Goal: Task Accomplishment & Management: Use online tool/utility

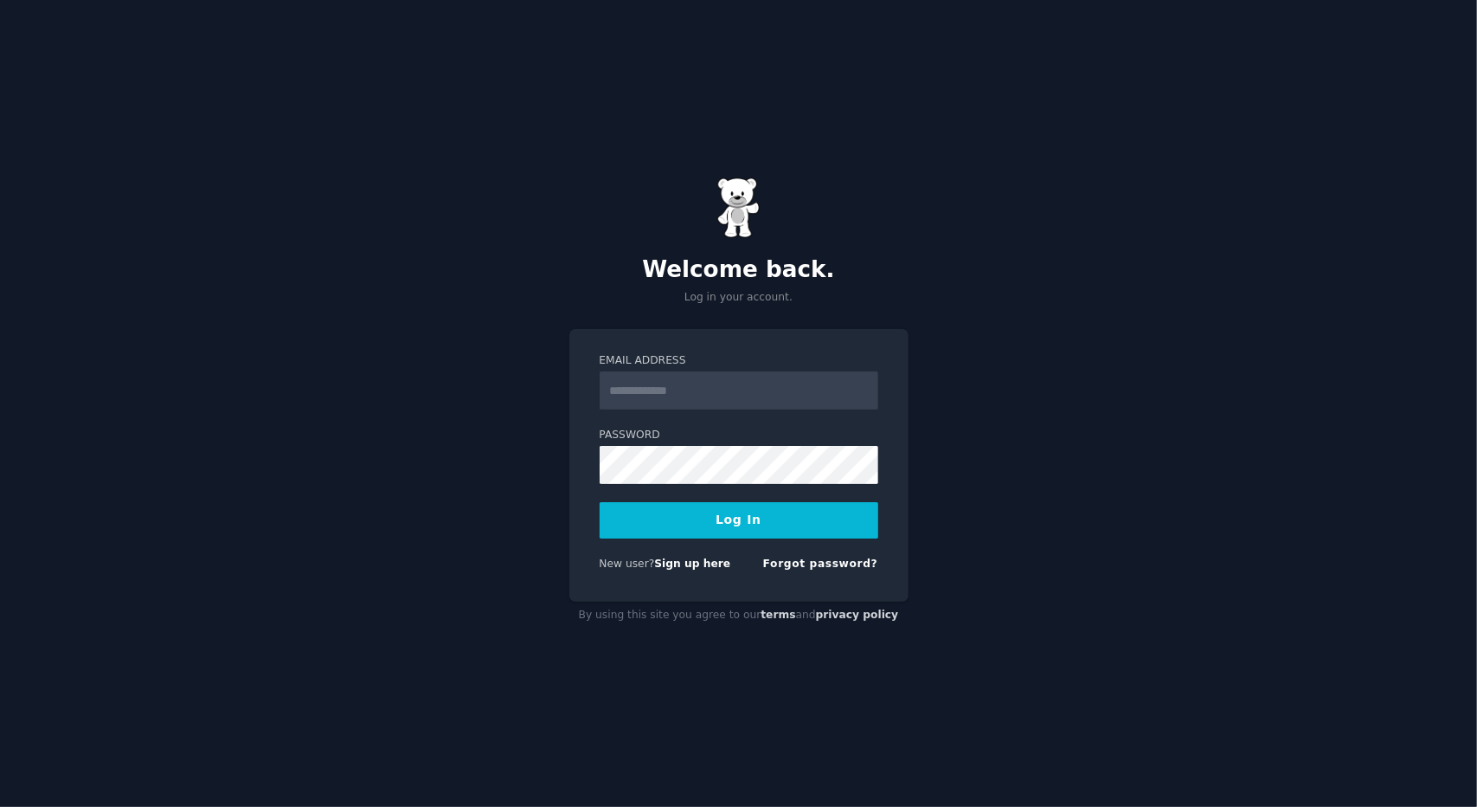
click at [668, 392] on input "Email Address" at bounding box center [739, 390] width 279 height 38
type input "**********"
click at [722, 520] on button "Log In" at bounding box center [739, 520] width 279 height 36
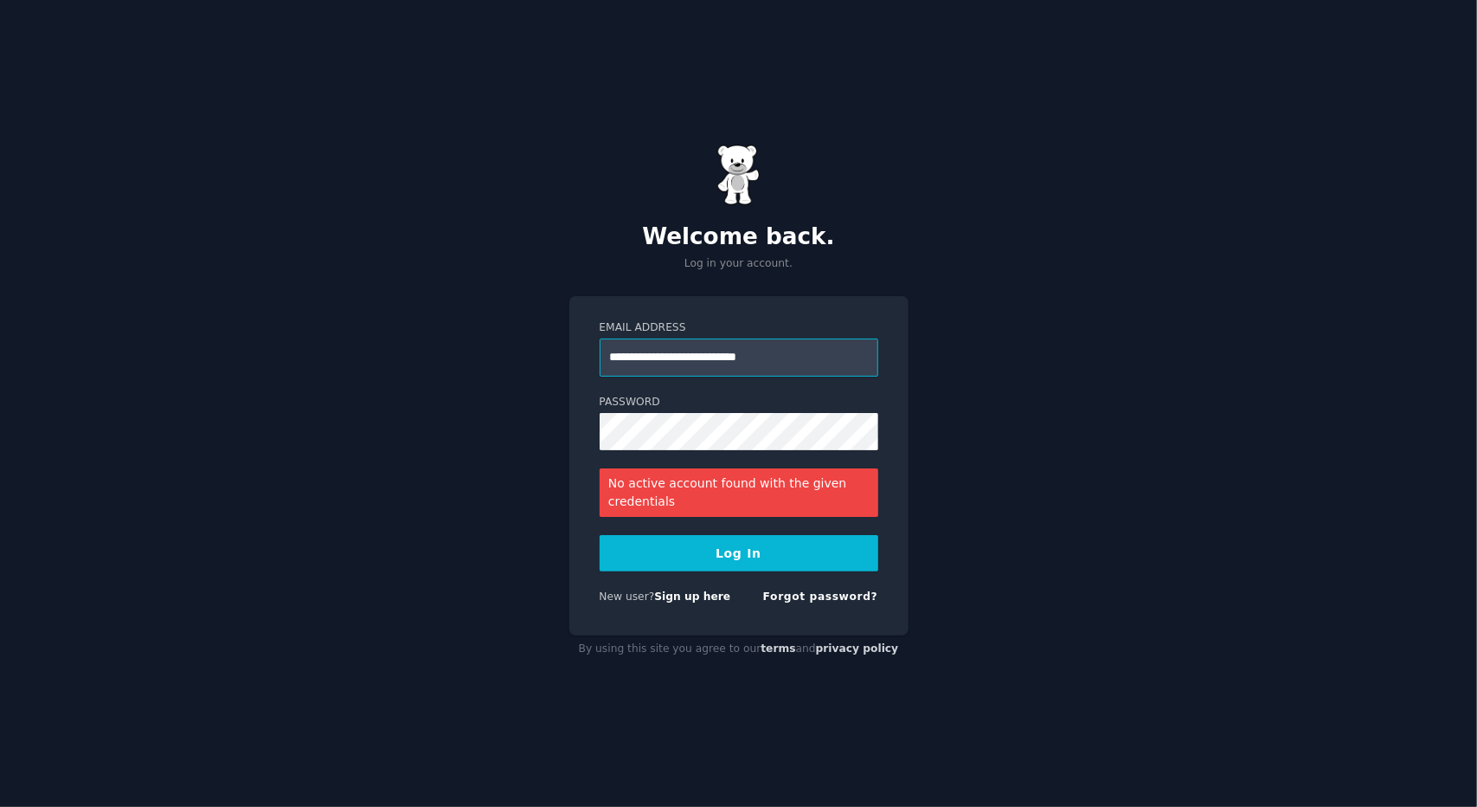
drag, startPoint x: 793, startPoint y: 355, endPoint x: 608, endPoint y: 380, distance: 186.1
click at [608, 380] on form "**********" at bounding box center [739, 465] width 279 height 291
type input "**********"
click at [465, 442] on div "**********" at bounding box center [738, 403] width 1477 height 807
click at [600, 535] on button "Log In" at bounding box center [739, 553] width 279 height 36
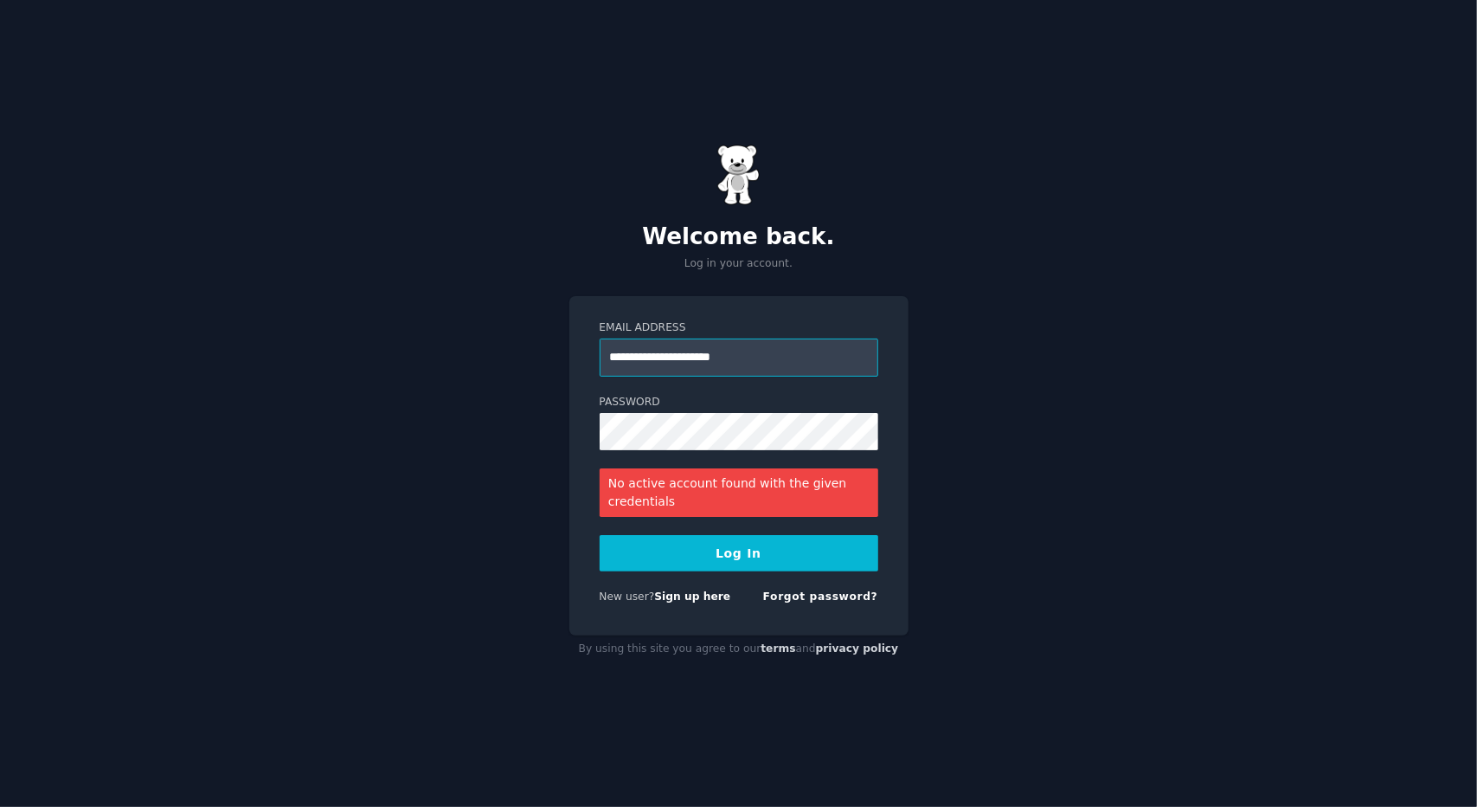
drag, startPoint x: 788, startPoint y: 357, endPoint x: 431, endPoint y: 335, distance: 357.3
click at [431, 335] on div "**********" at bounding box center [738, 403] width 1477 height 807
type input "**********"
click at [547, 437] on div "**********" at bounding box center [738, 403] width 1477 height 807
click at [698, 545] on button "Log In" at bounding box center [739, 553] width 279 height 36
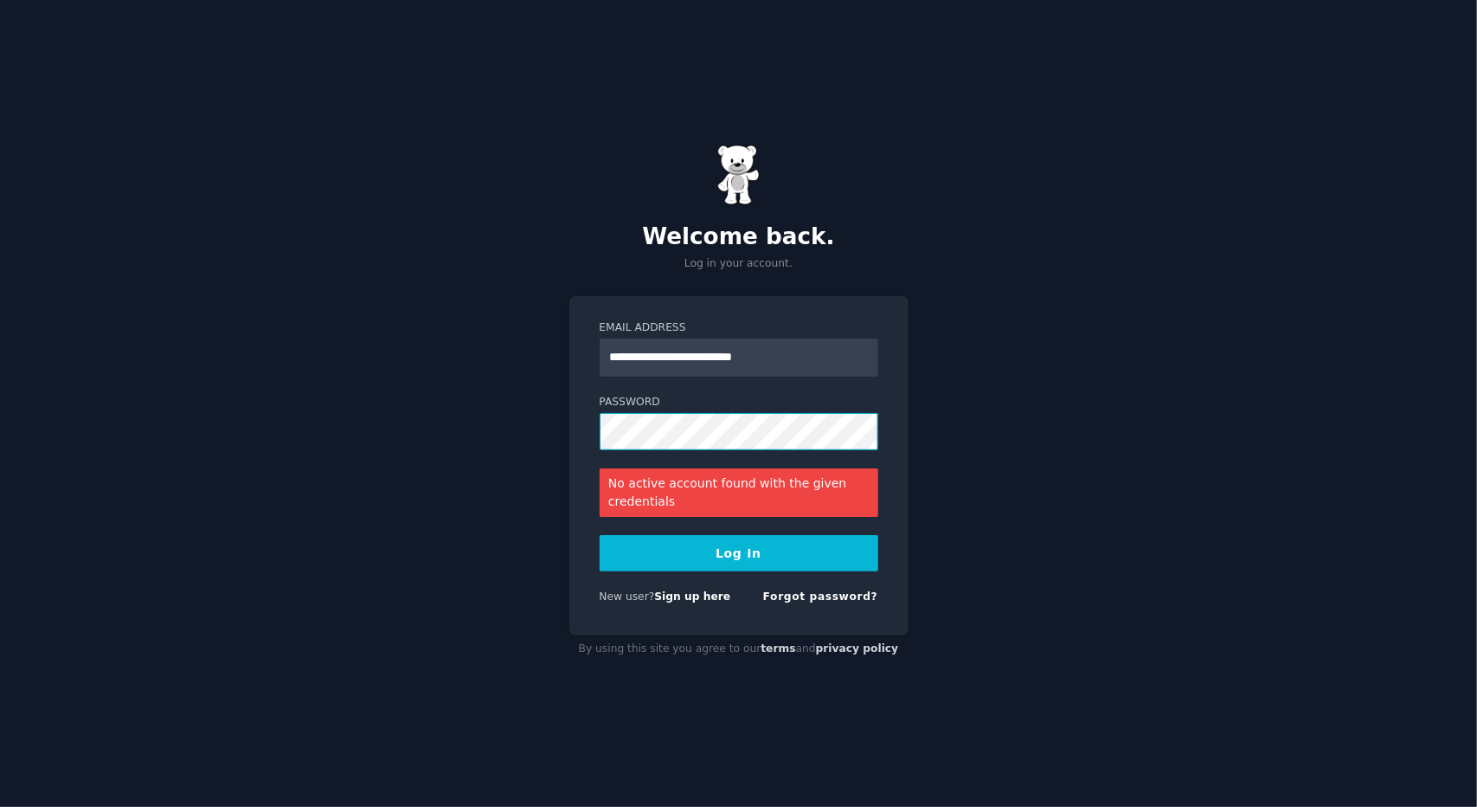
click at [408, 435] on div "**********" at bounding box center [738, 403] width 1477 height 807
click at [732, 557] on button "Log In" at bounding box center [739, 553] width 279 height 36
drag, startPoint x: 540, startPoint y: 368, endPoint x: 383, endPoint y: 375, distance: 157.7
click at [383, 375] on div "**********" at bounding box center [738, 403] width 1477 height 807
type input "**********"
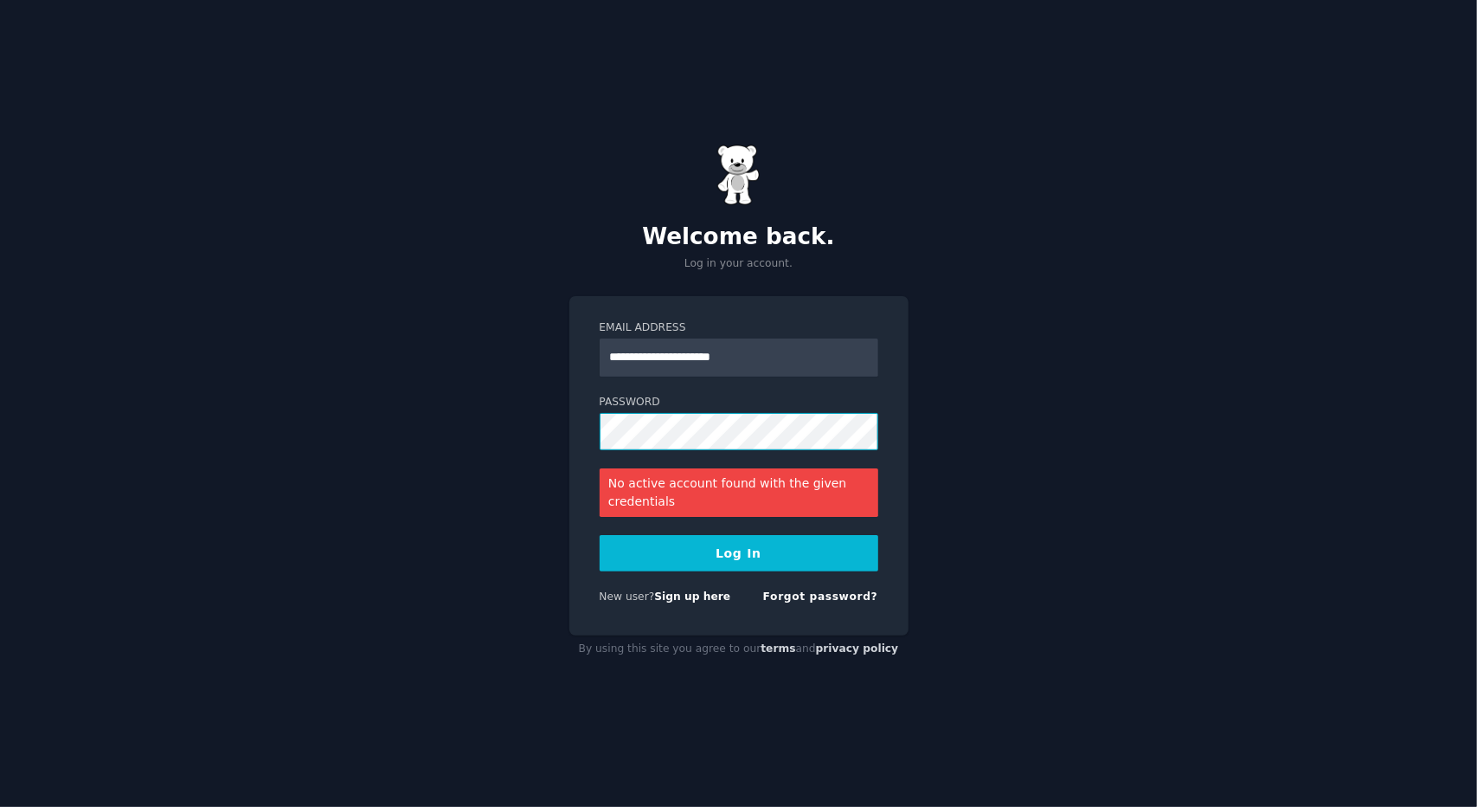
click at [514, 466] on div "**********" at bounding box center [738, 403] width 1477 height 807
click at [686, 557] on button "Log In" at bounding box center [739, 553] width 279 height 36
drag, startPoint x: 780, startPoint y: 346, endPoint x: 372, endPoint y: 399, distance: 411.1
click at [373, 399] on div "**********" at bounding box center [738, 403] width 1477 height 807
type input "**********"
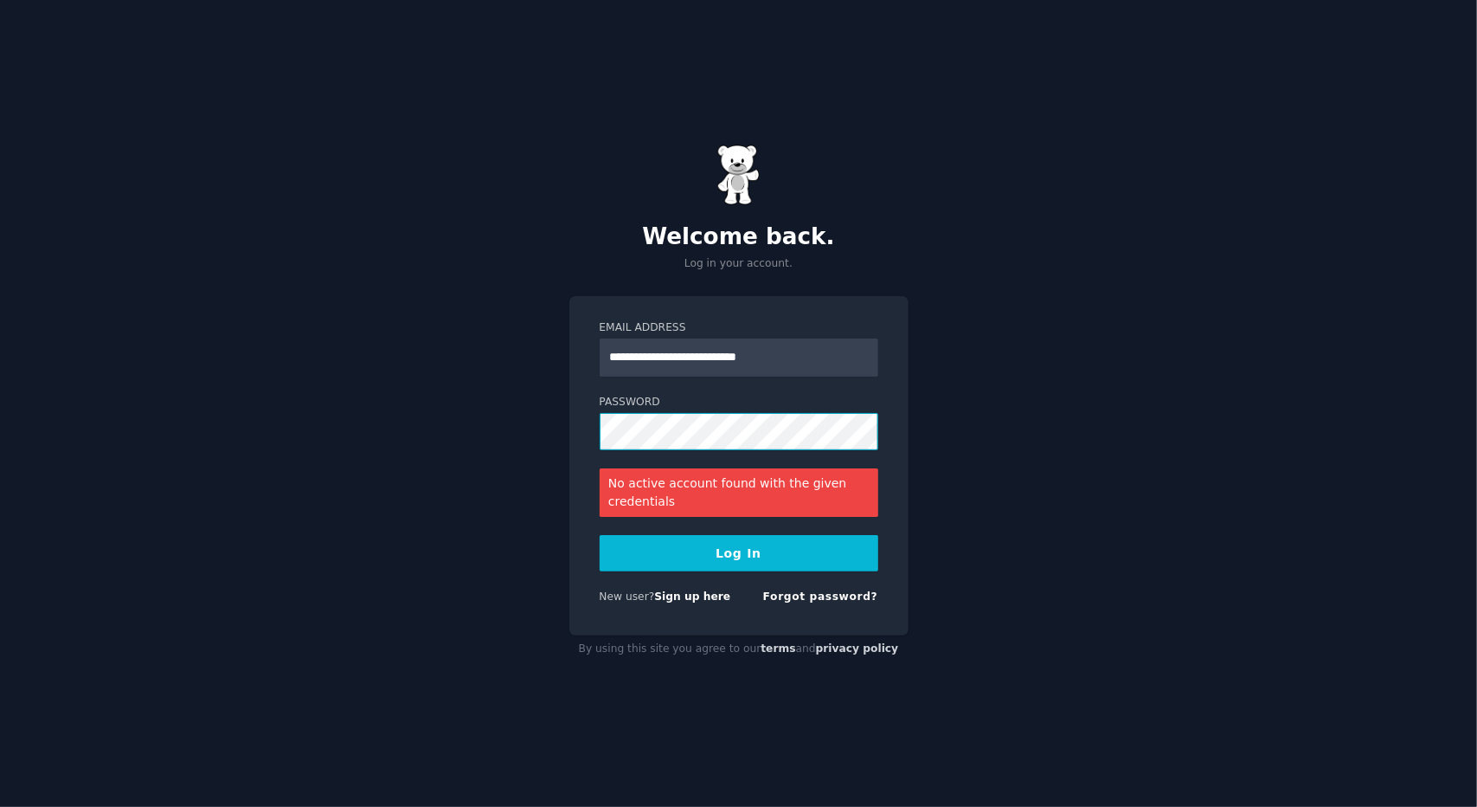
click at [561, 448] on div "**********" at bounding box center [738, 403] width 1477 height 807
click at [793, 557] on button "Log In" at bounding box center [739, 553] width 279 height 36
drag, startPoint x: 820, startPoint y: 344, endPoint x: 512, endPoint y: 355, distance: 308.3
click at [512, 355] on div "**********" at bounding box center [738, 403] width 1477 height 807
type input "*"
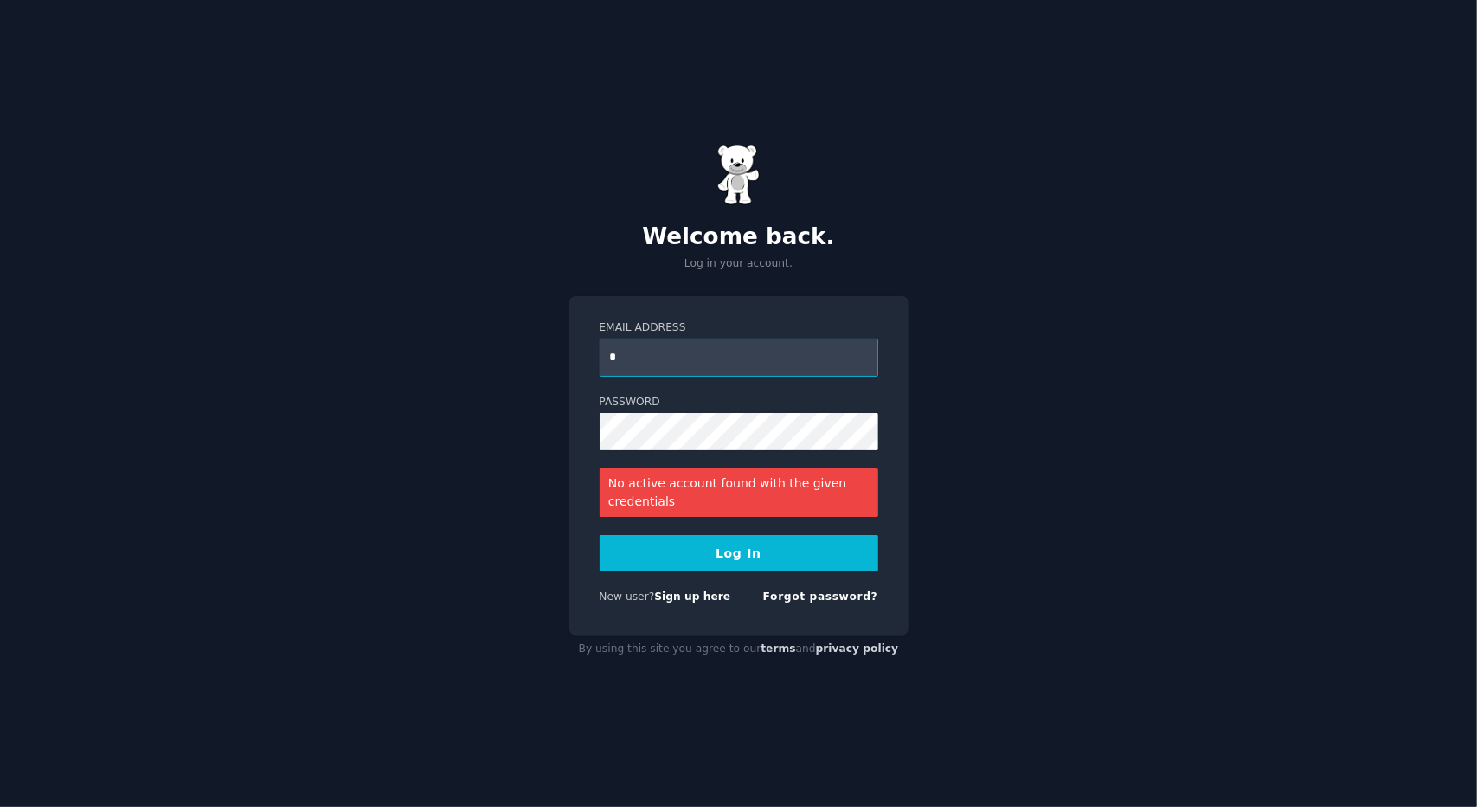
click at [654, 351] on input "*" at bounding box center [739, 357] width 279 height 38
click at [678, 598] on link "Sign up here" at bounding box center [692, 596] width 76 height 12
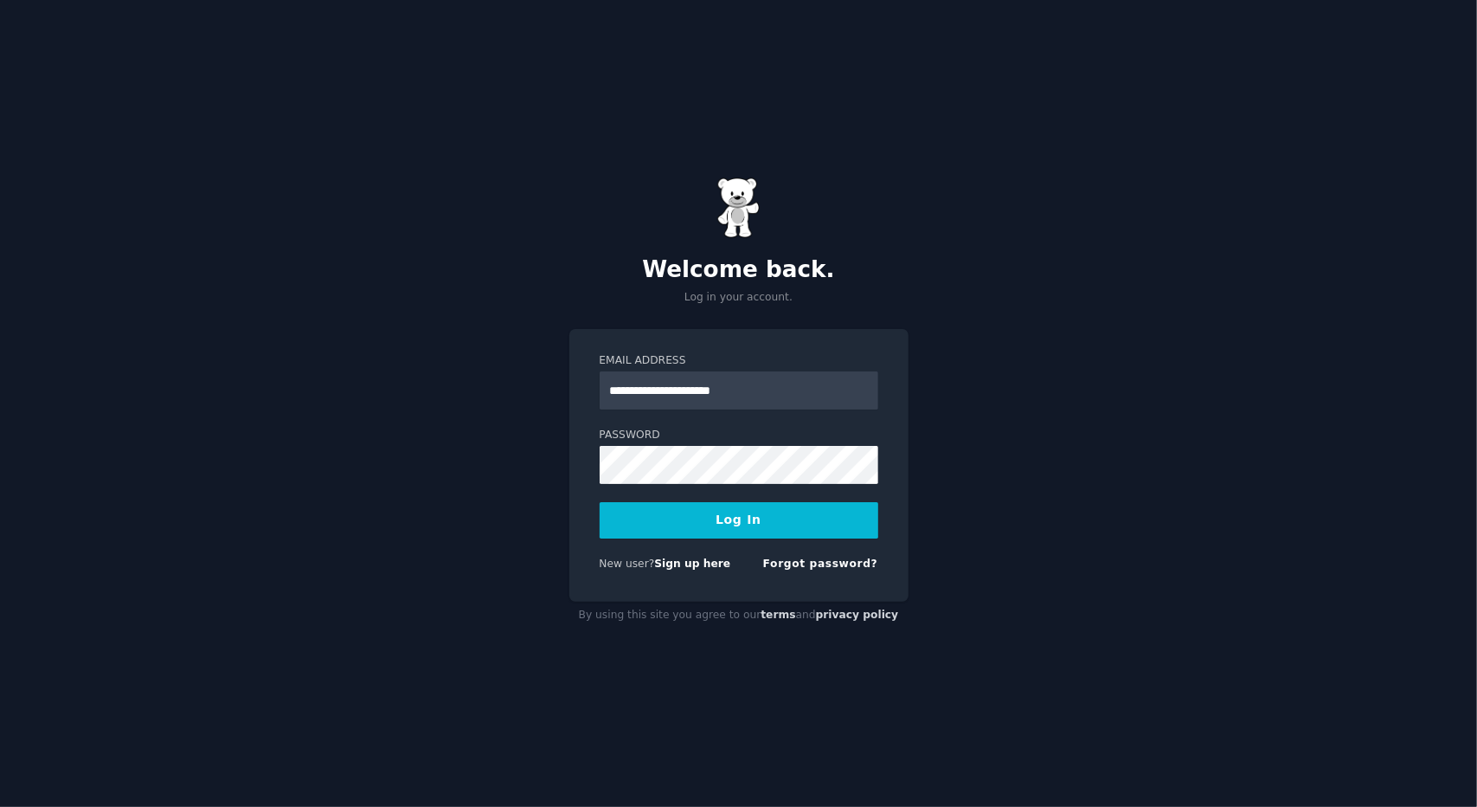
type input "**********"
click at [675, 520] on button "Log In" at bounding box center [739, 520] width 279 height 36
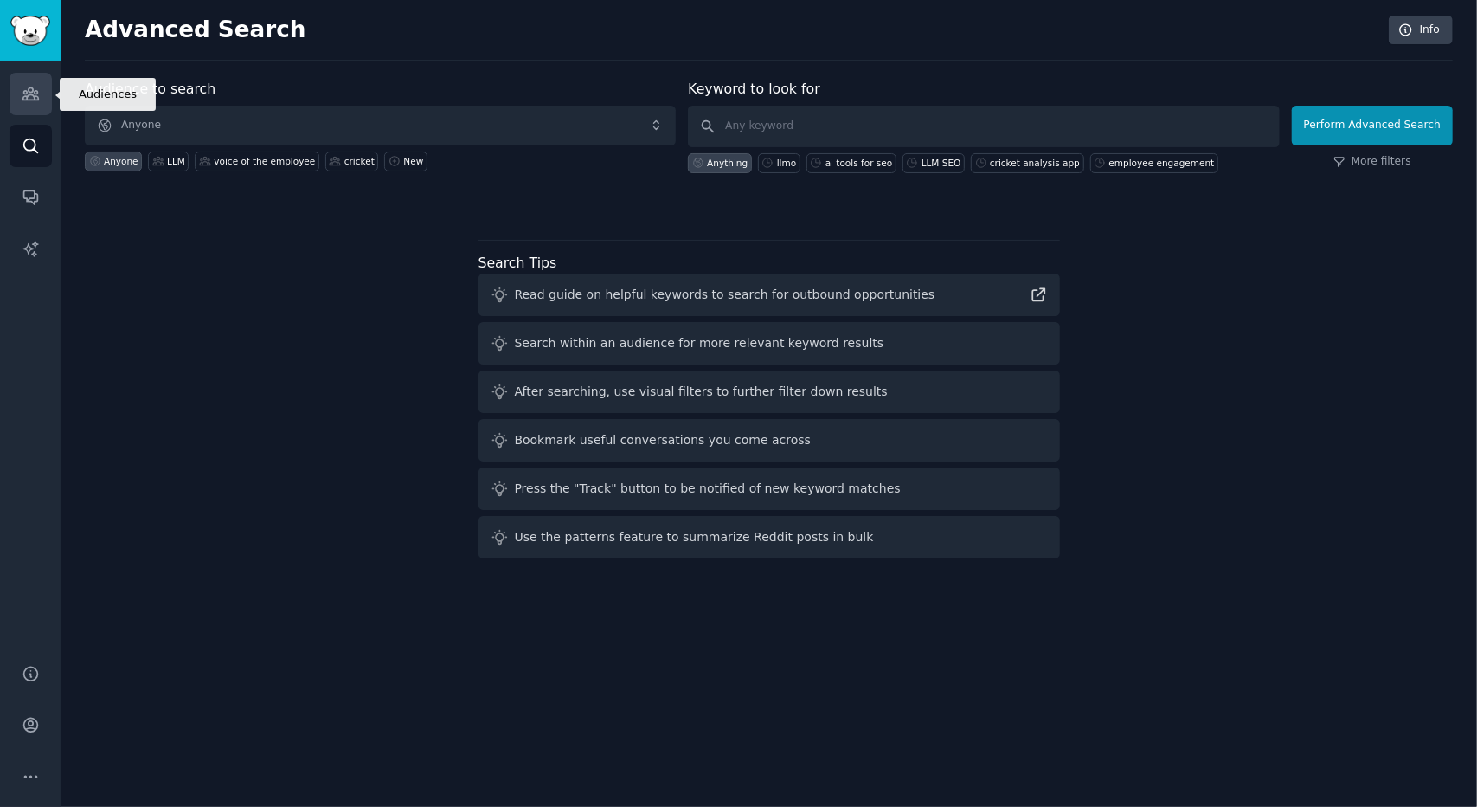
click at [27, 91] on icon "Sidebar" at bounding box center [31, 94] width 16 height 12
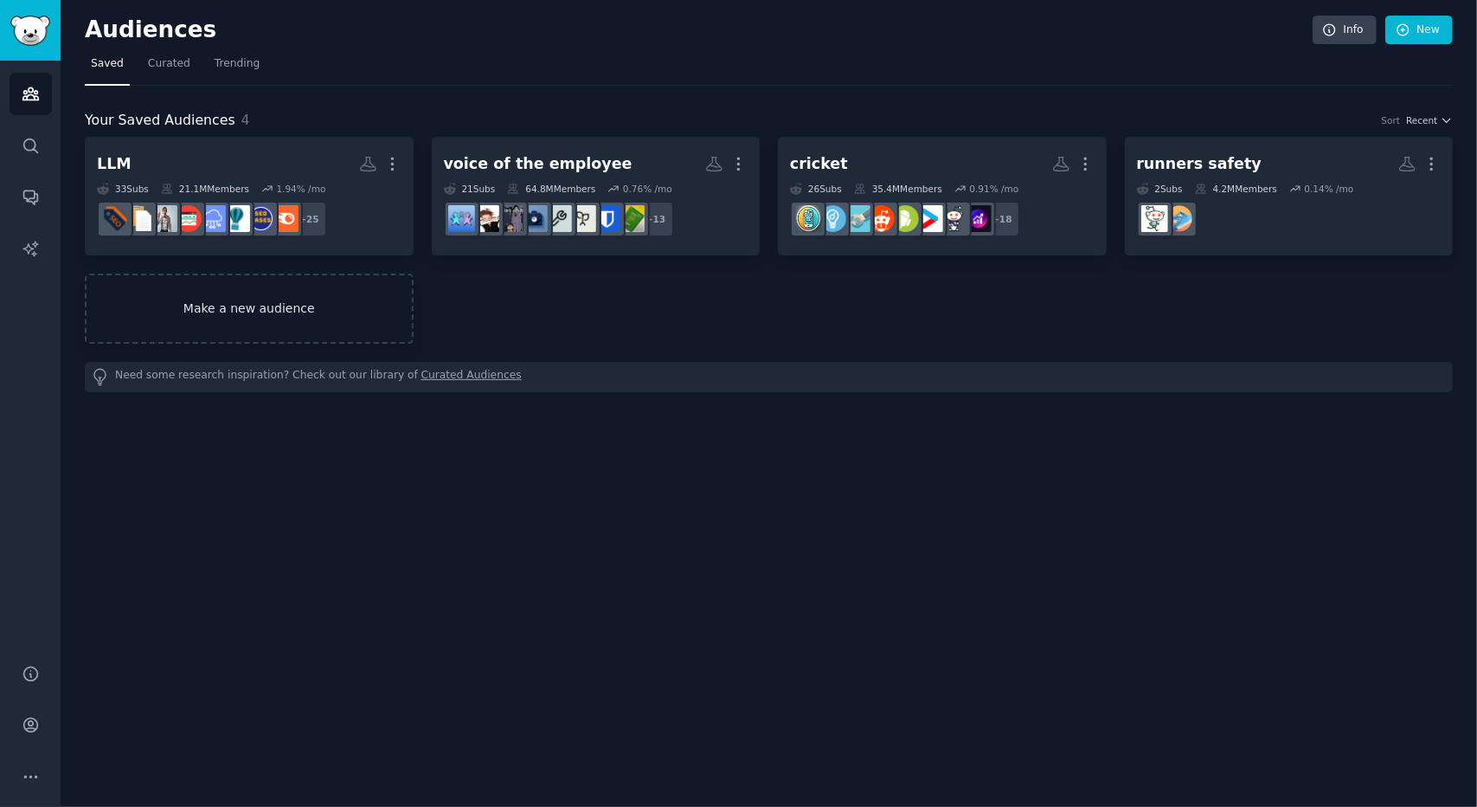
click at [248, 285] on link "Make a new audience" at bounding box center [249, 309] width 329 height 70
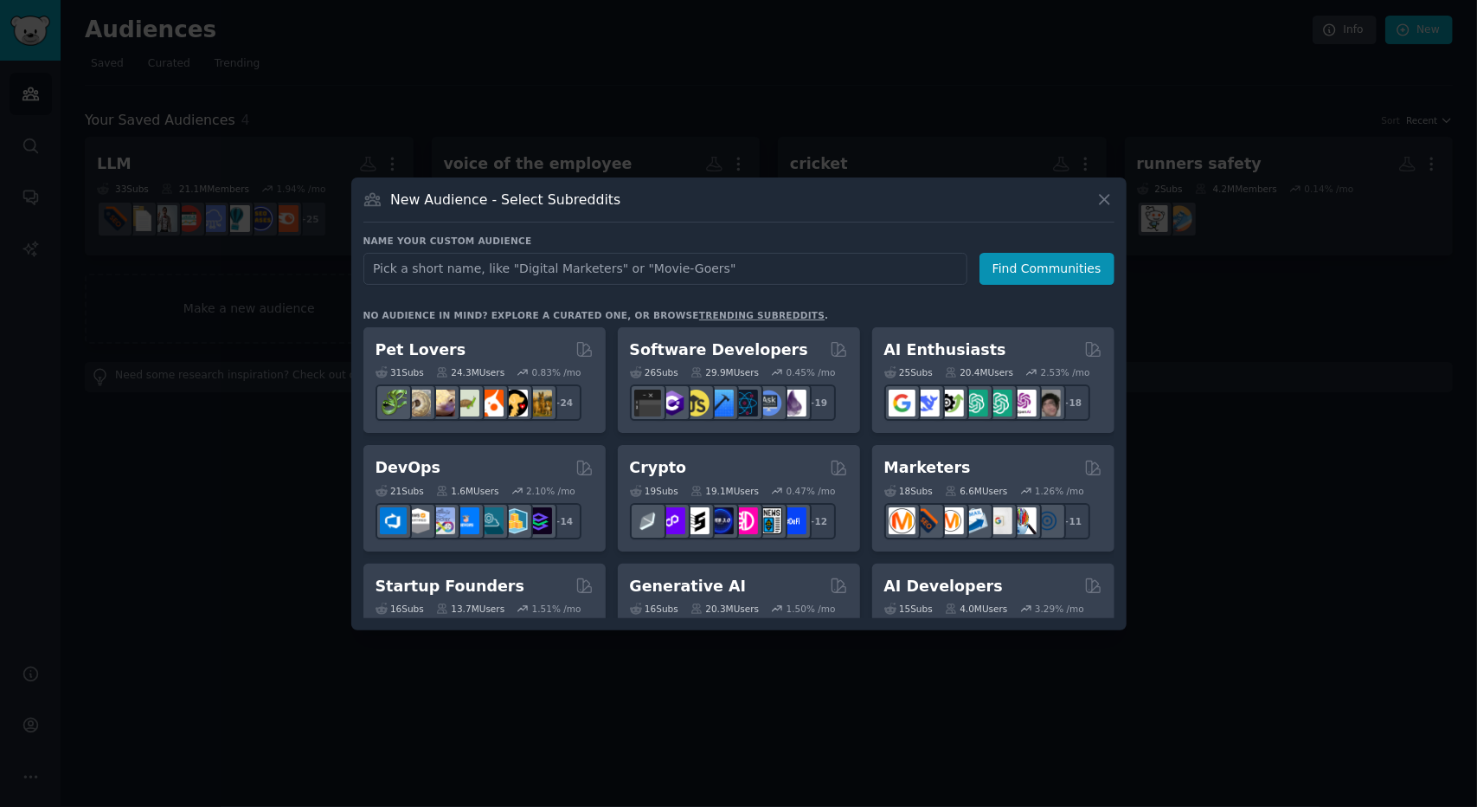
click at [625, 274] on input "text" at bounding box center [666, 269] width 604 height 32
type input "salesforce"
click at [1042, 278] on button "Find Communities" at bounding box center [1047, 269] width 135 height 32
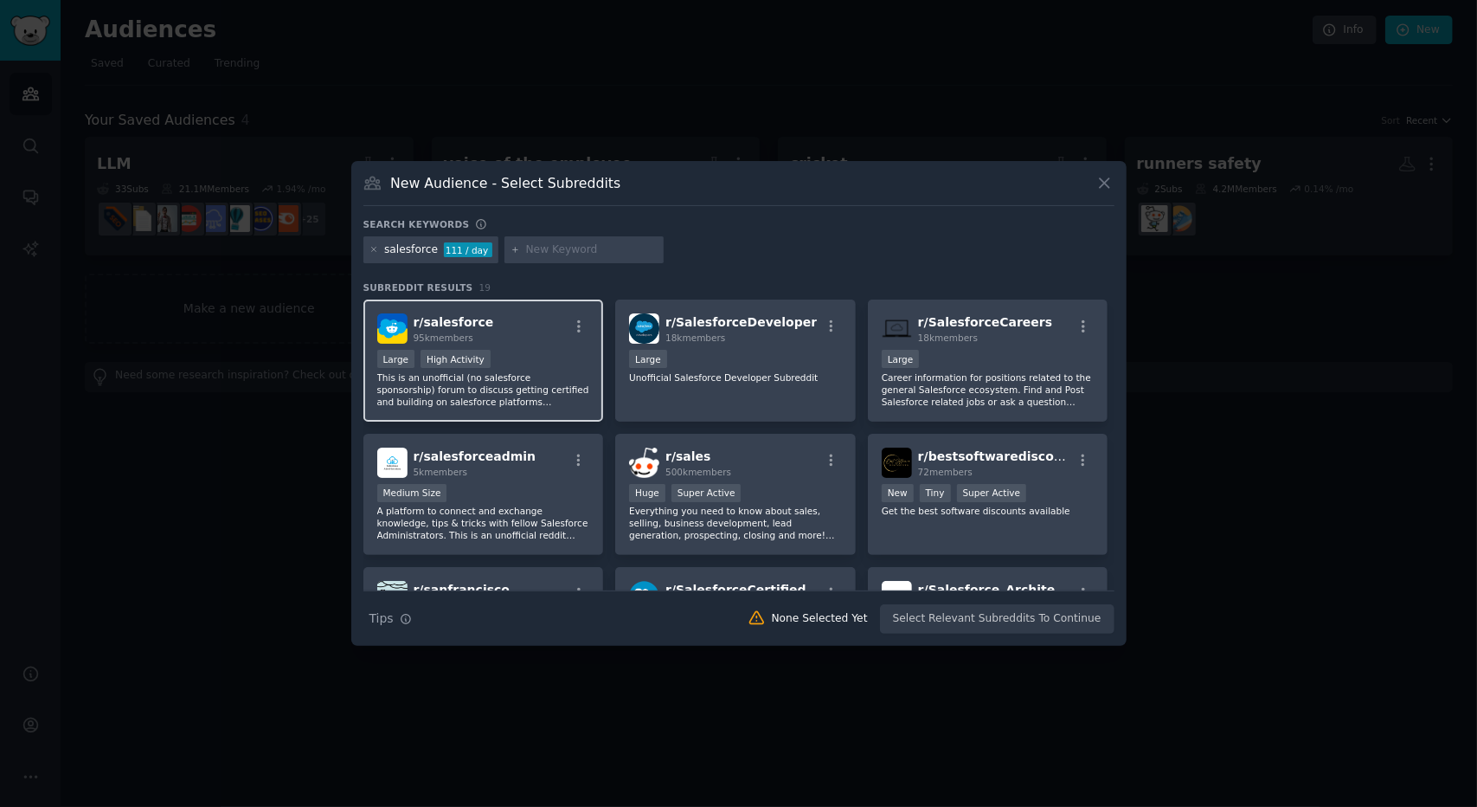
click at [493, 326] on div "r/ salesforce 95k members" at bounding box center [483, 328] width 213 height 30
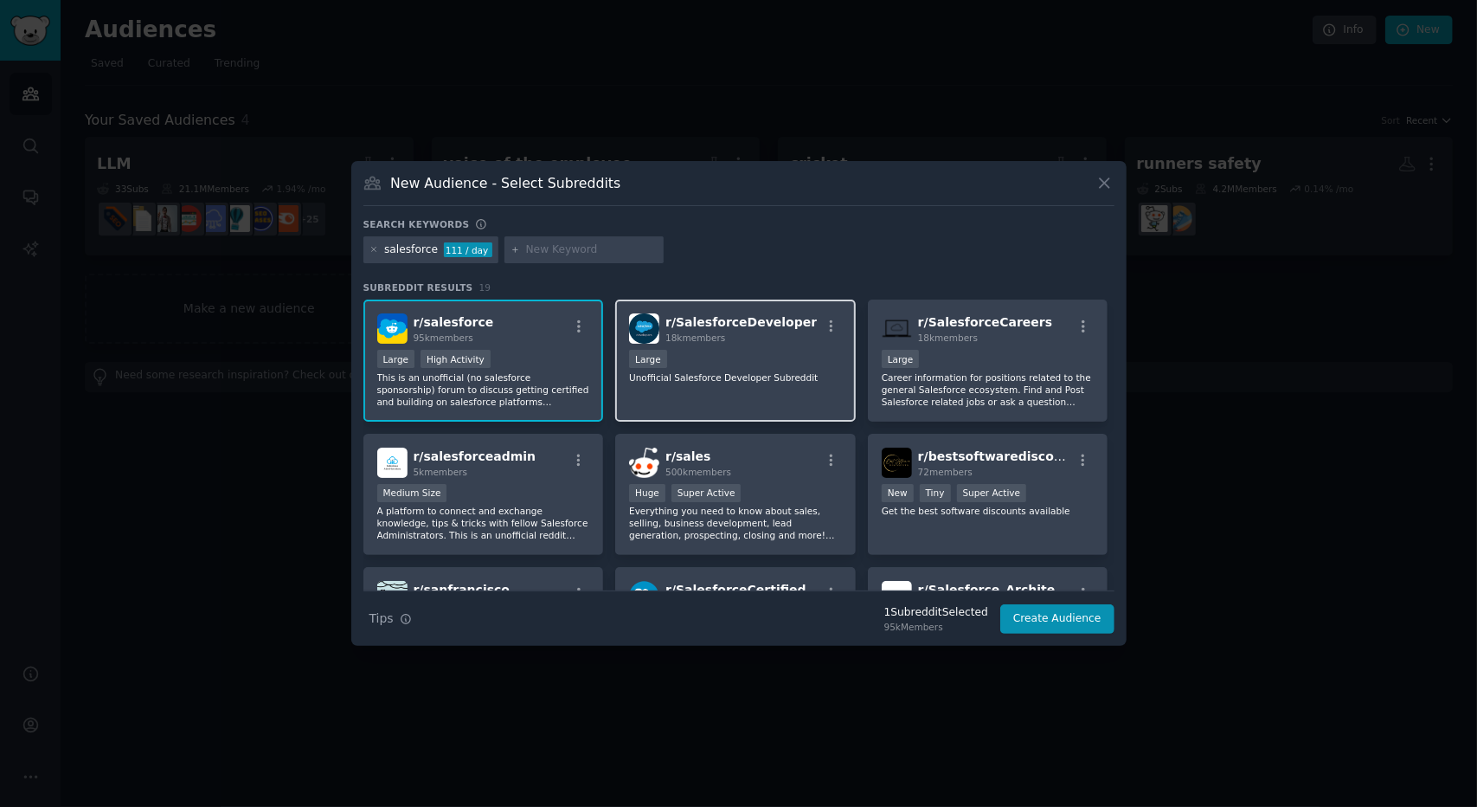
click at [765, 332] on div "18k members" at bounding box center [741, 338] width 151 height 12
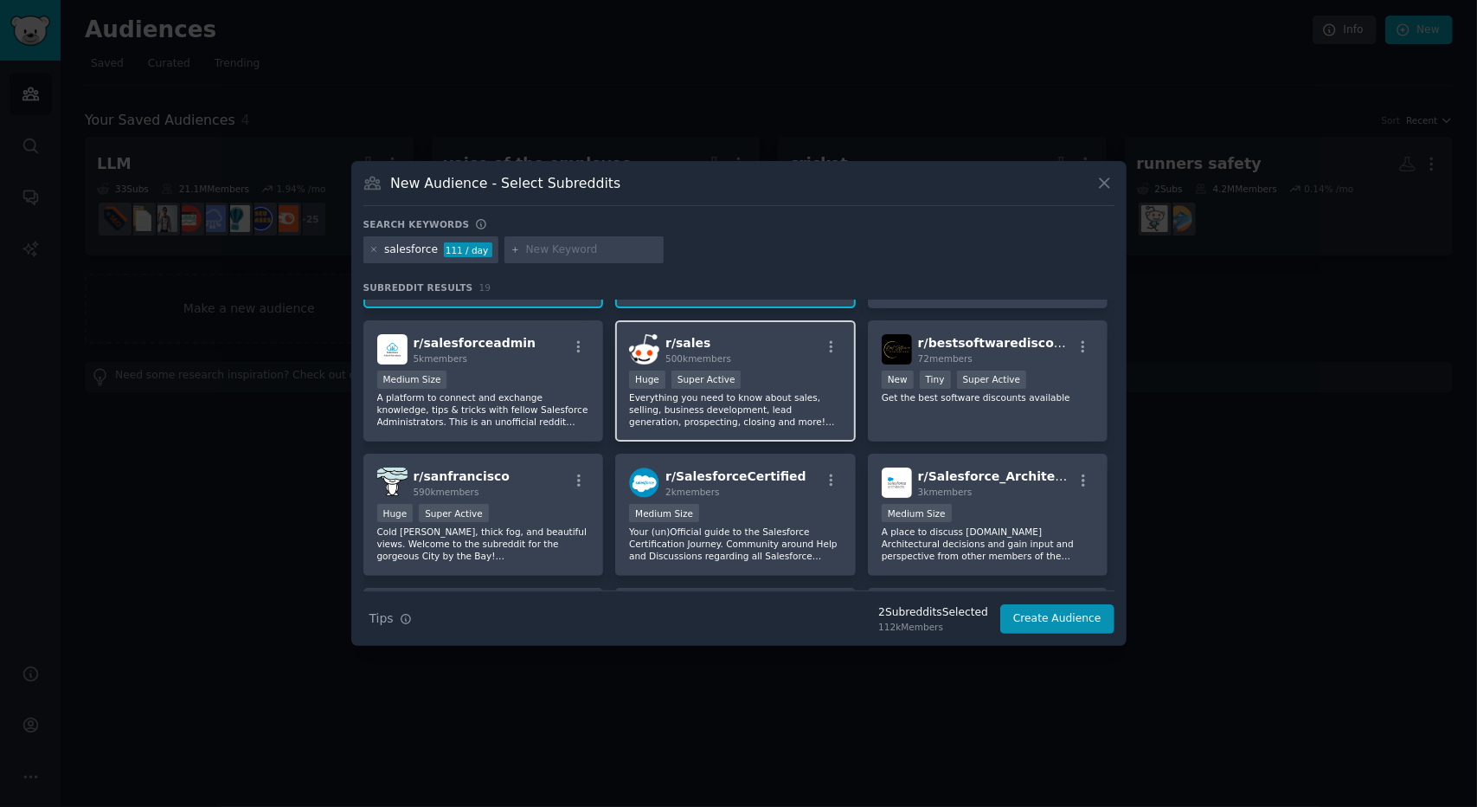
scroll to position [87, 0]
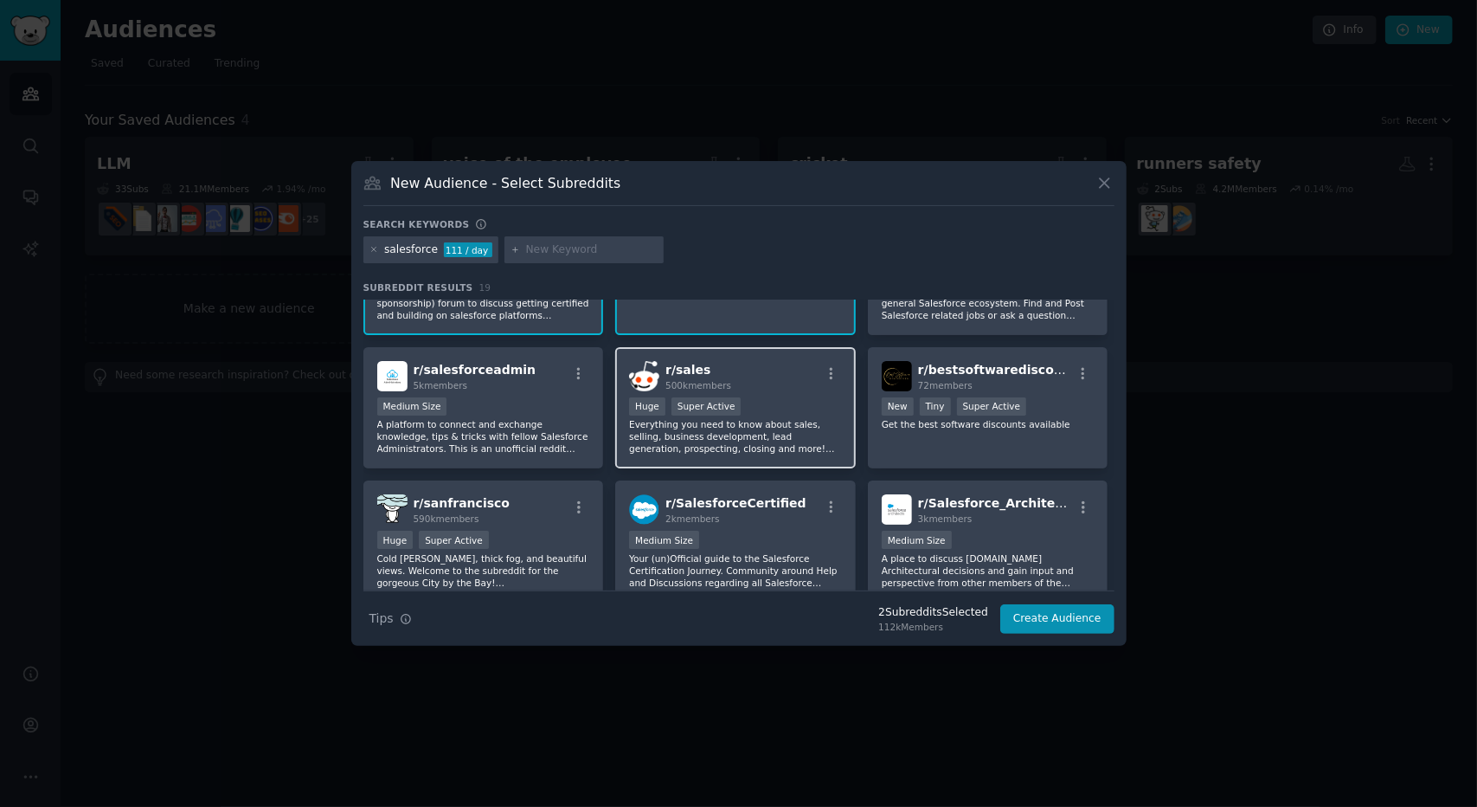
click at [773, 385] on div "r/ sales 500k members" at bounding box center [735, 376] width 213 height 30
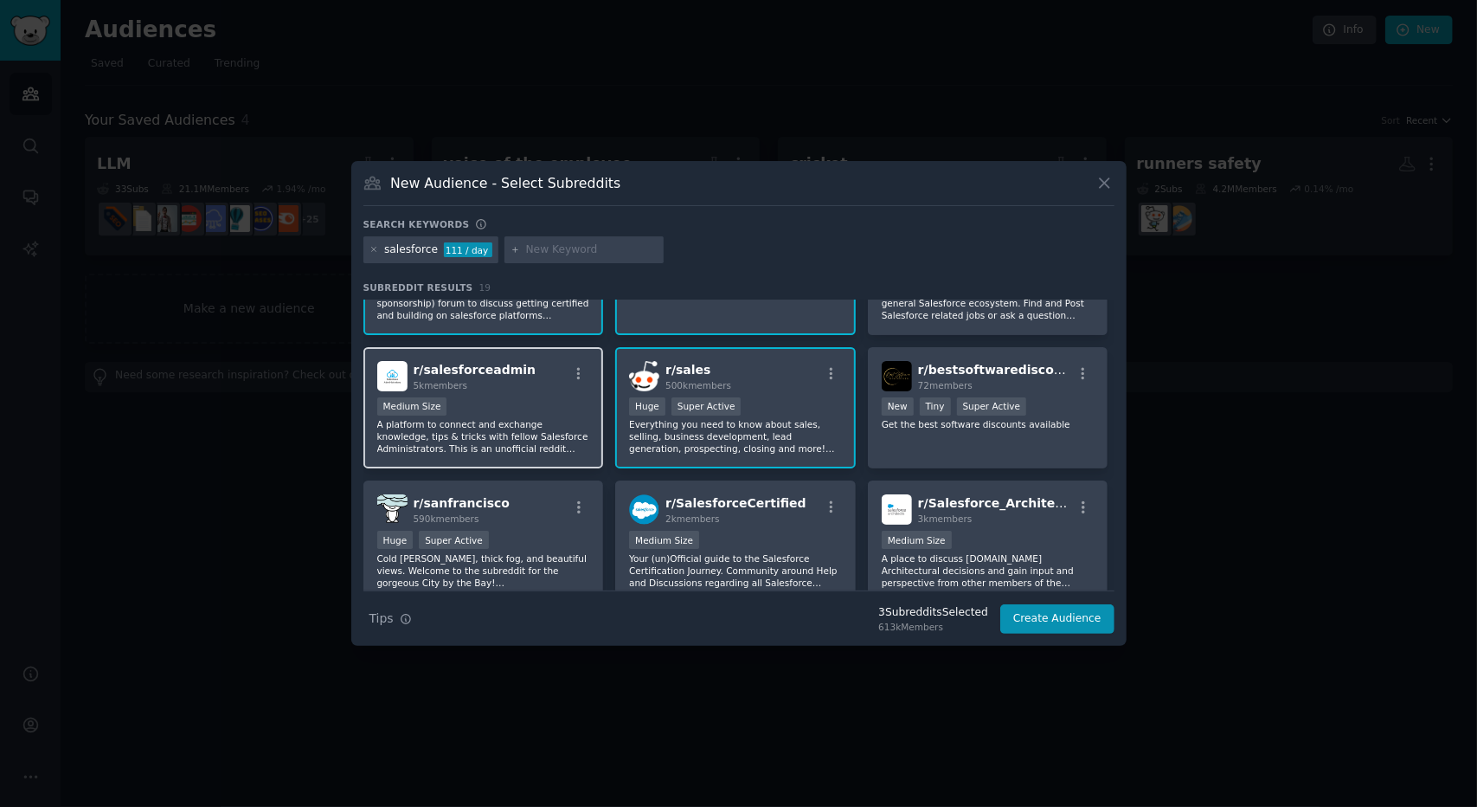
click at [515, 376] on div "r/ salesforceadmin 5k members" at bounding box center [483, 376] width 213 height 30
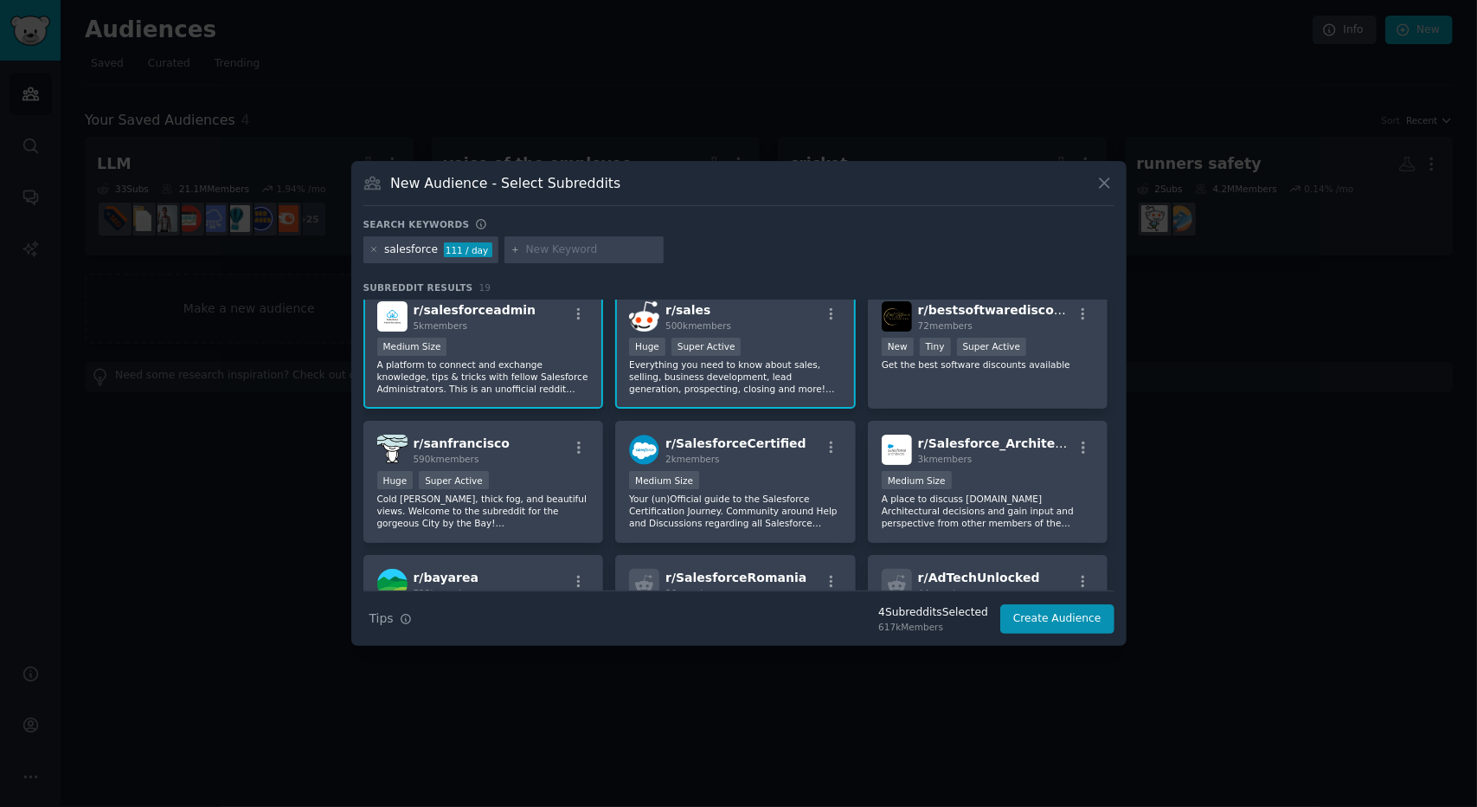
scroll to position [173, 0]
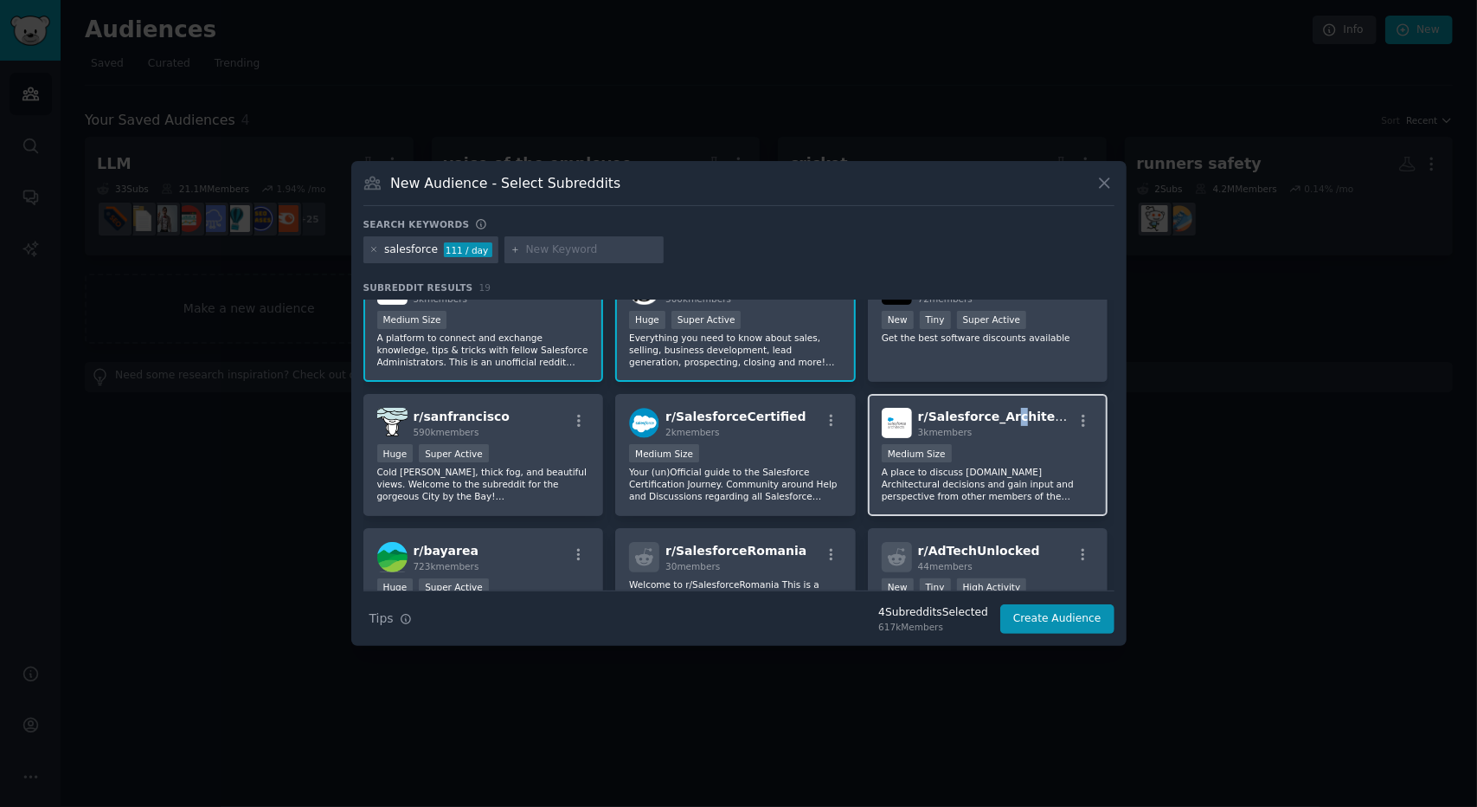
click at [1002, 420] on span "r/ Salesforce_Architects" at bounding box center [997, 416] width 158 height 14
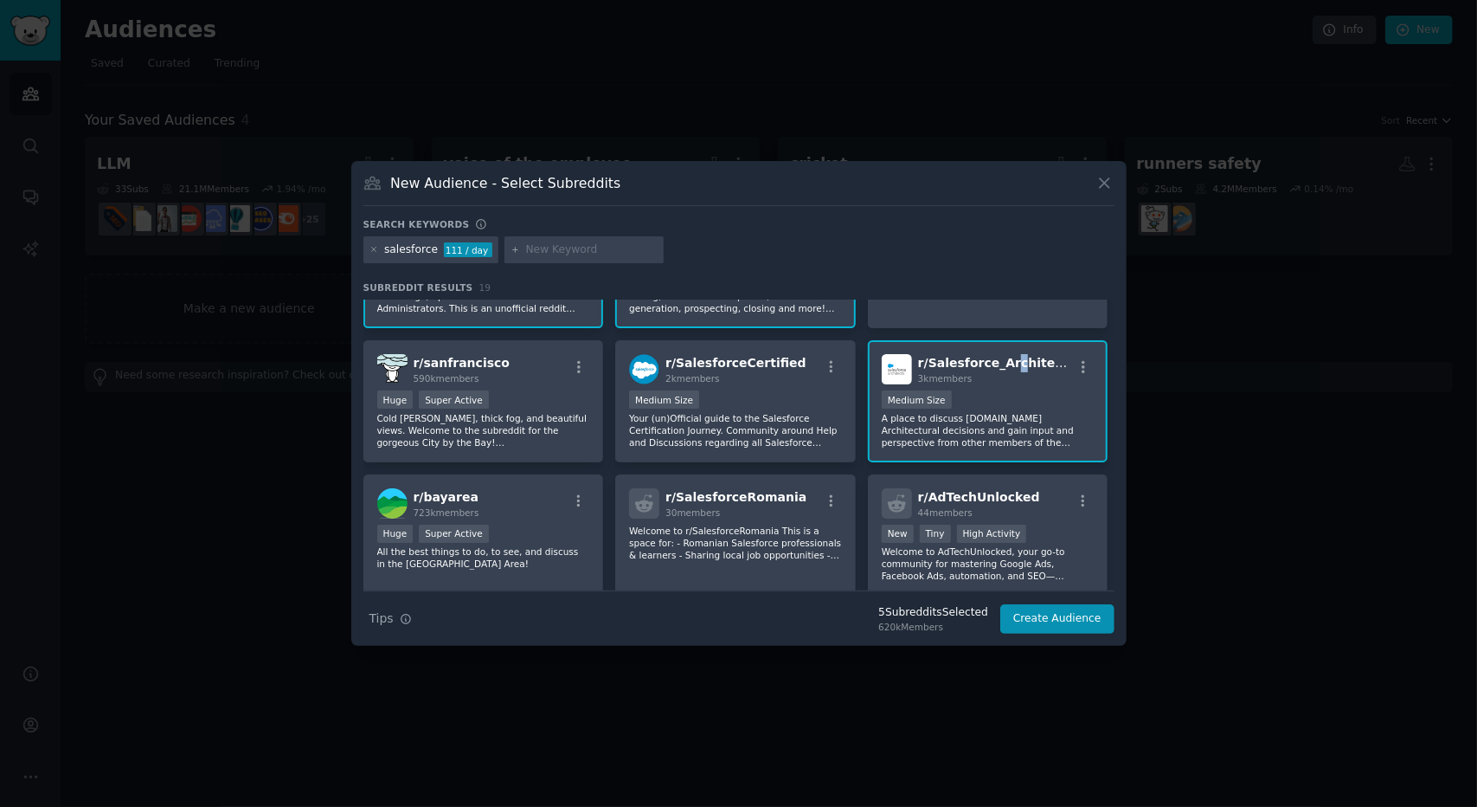
scroll to position [346, 0]
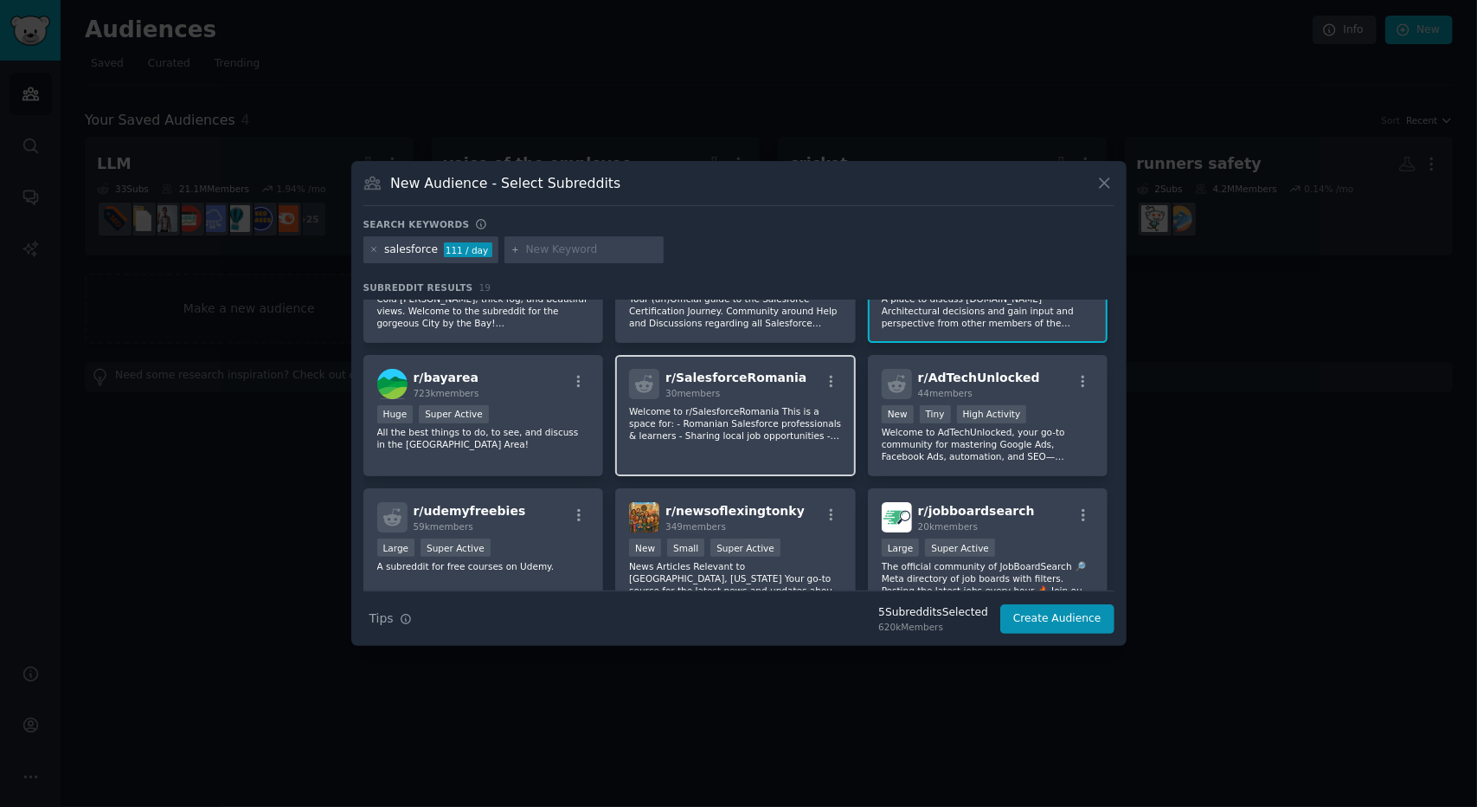
drag, startPoint x: 746, startPoint y: 385, endPoint x: 689, endPoint y: 389, distance: 57.2
click at [745, 384] on span "r/ SalesforceRomania" at bounding box center [736, 377] width 141 height 14
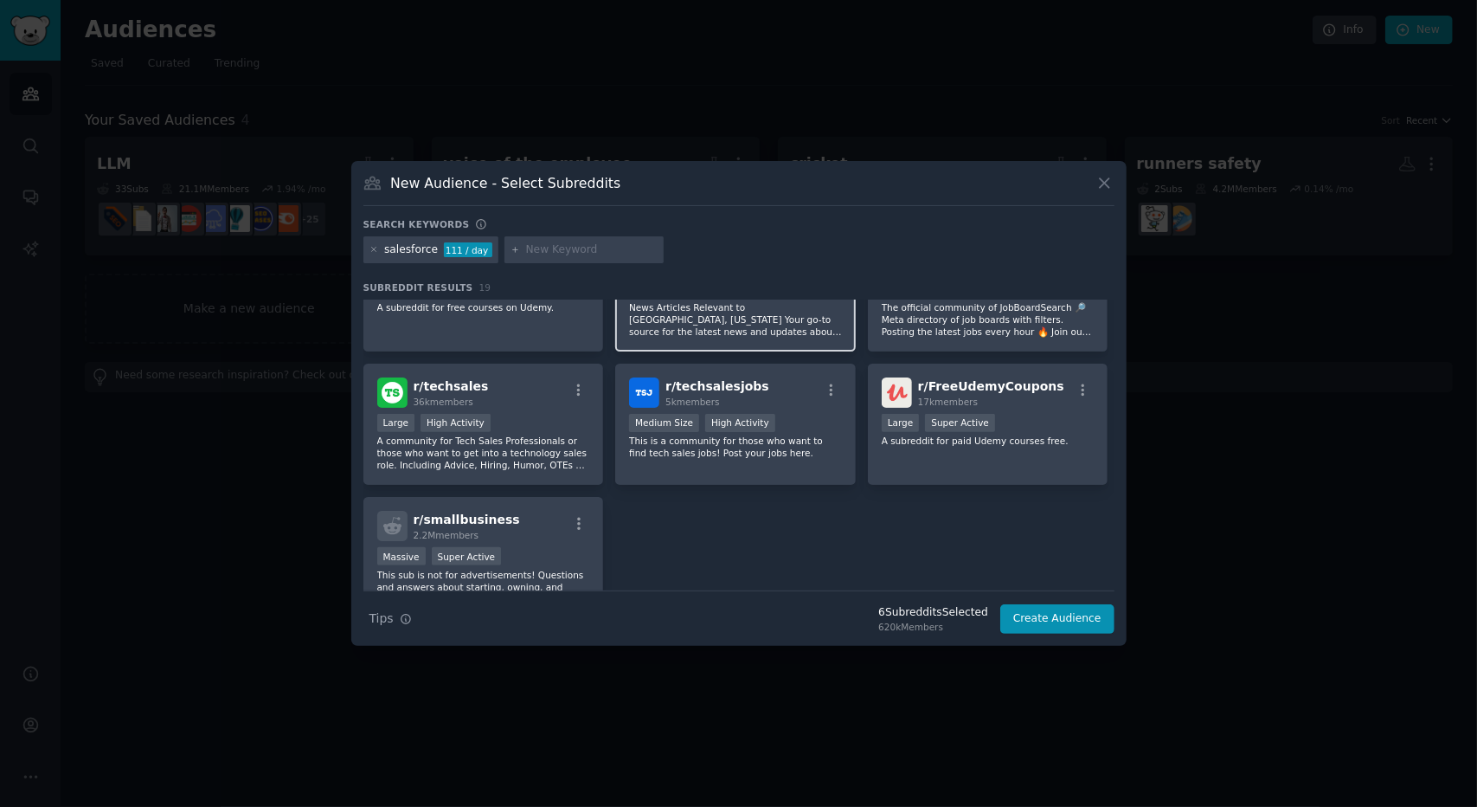
scroll to position [606, 0]
click at [516, 414] on div "Large High Activity" at bounding box center [483, 424] width 213 height 22
click at [516, 250] on div at bounding box center [584, 250] width 159 height 28
click at [511, 251] on icon at bounding box center [516, 250] width 10 height 10
drag, startPoint x: 500, startPoint y: 246, endPoint x: 511, endPoint y: 248, distance: 10.7
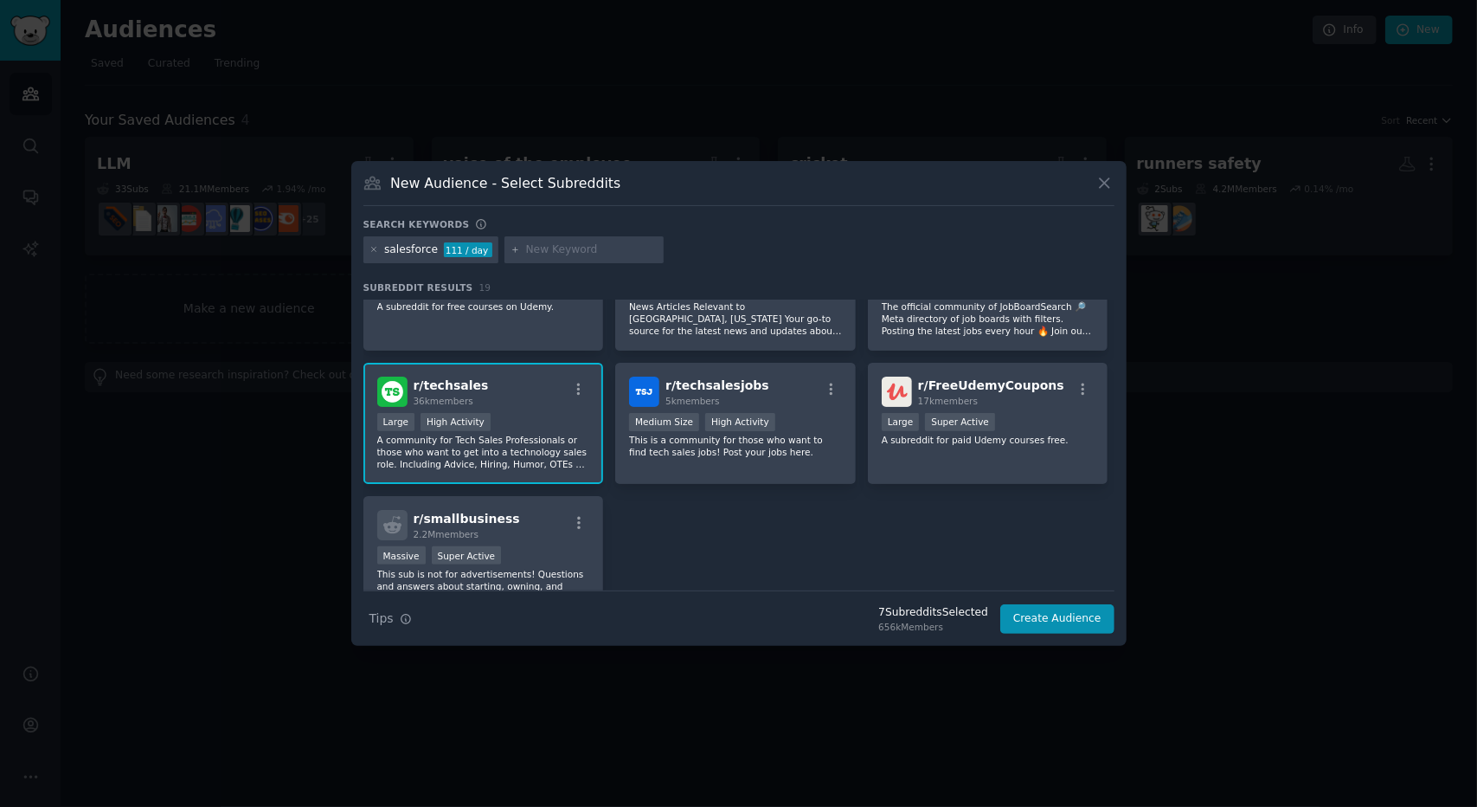
click at [505, 248] on div at bounding box center [584, 250] width 159 height 28
click at [526, 249] on input "text" at bounding box center [592, 250] width 132 height 16
type input "CRM"
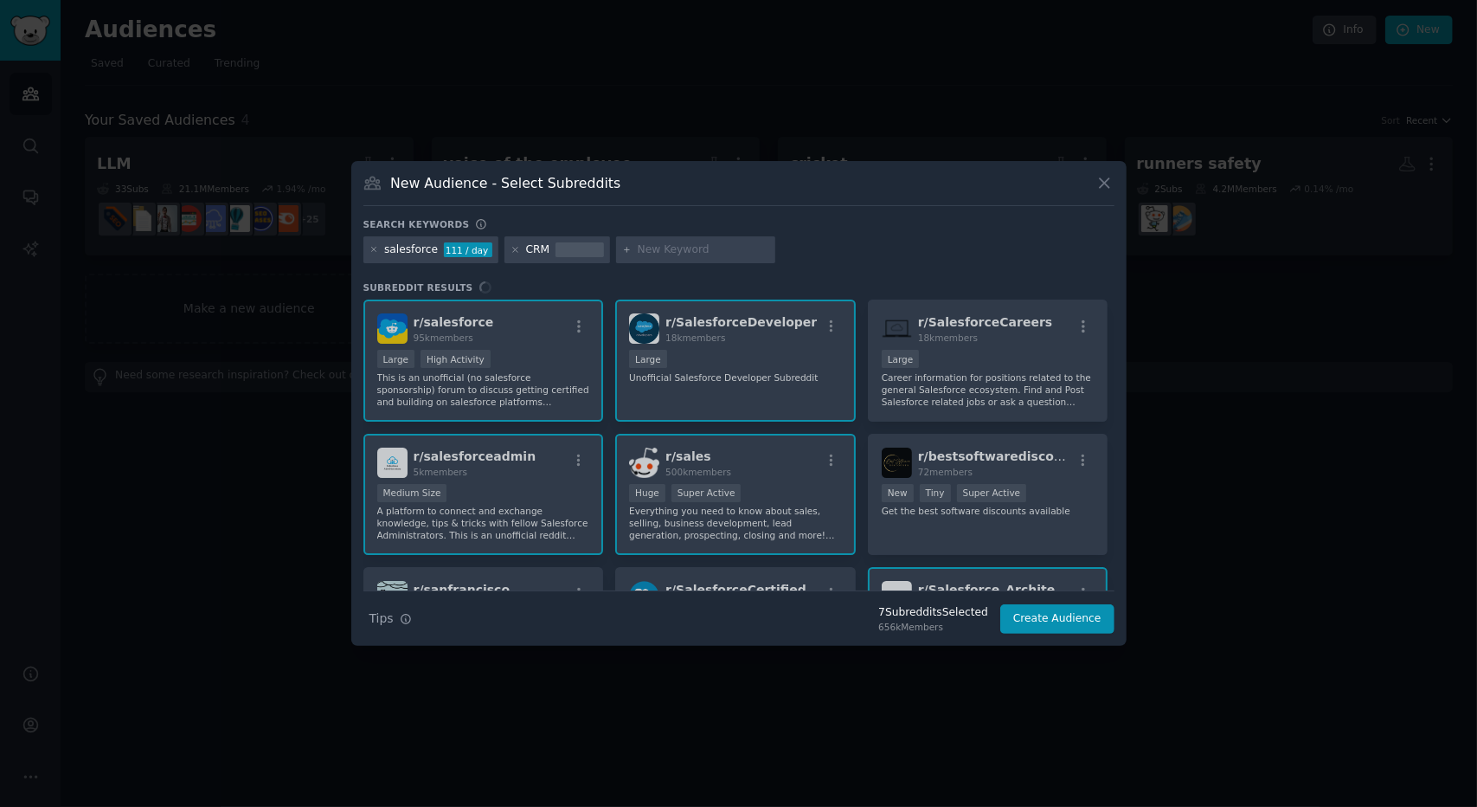
click at [965, 337] on div "r/ salesforce 95k members Large High Activity This is an unofficial (no salesfo…" at bounding box center [739, 444] width 751 height 291
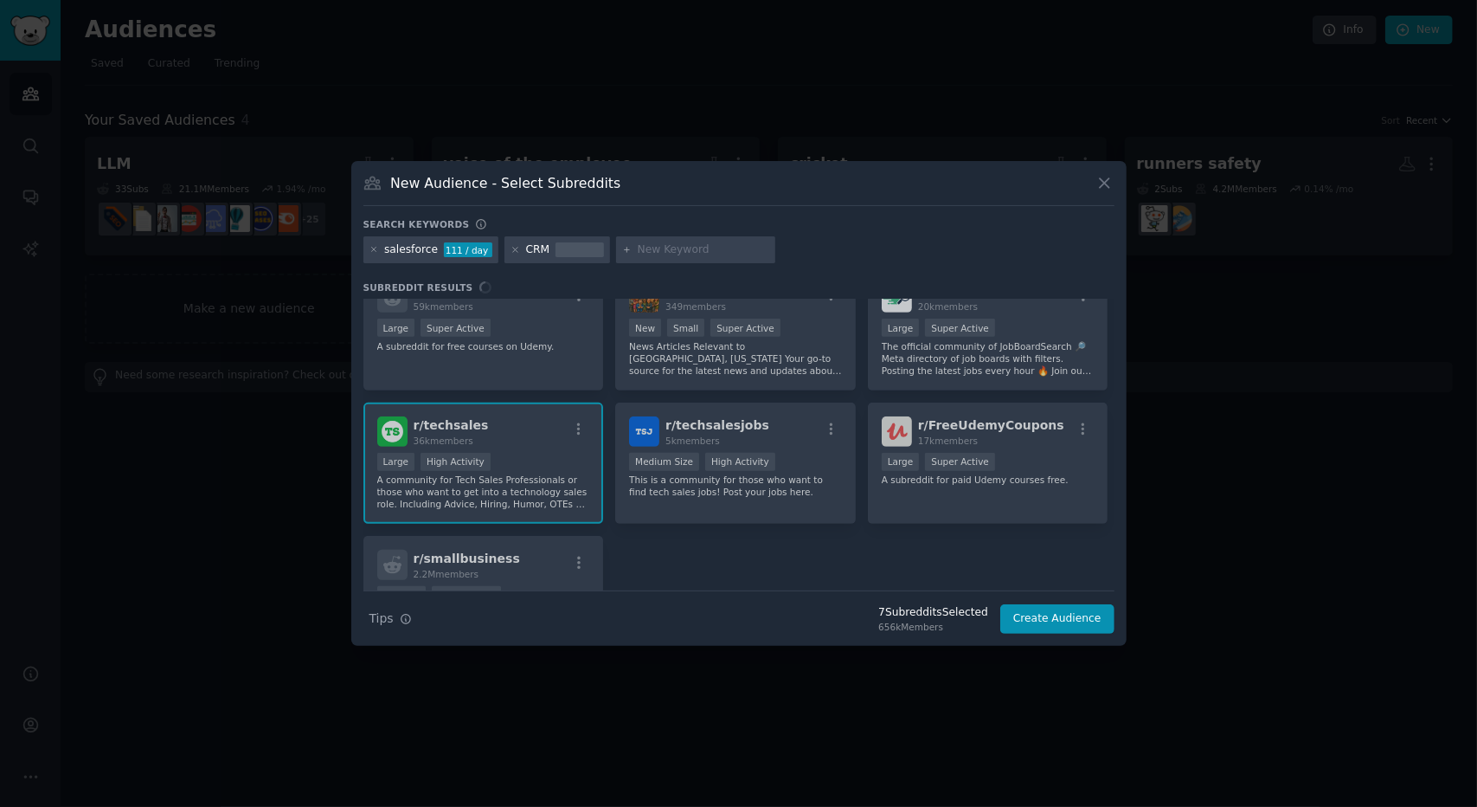
scroll to position [116, 0]
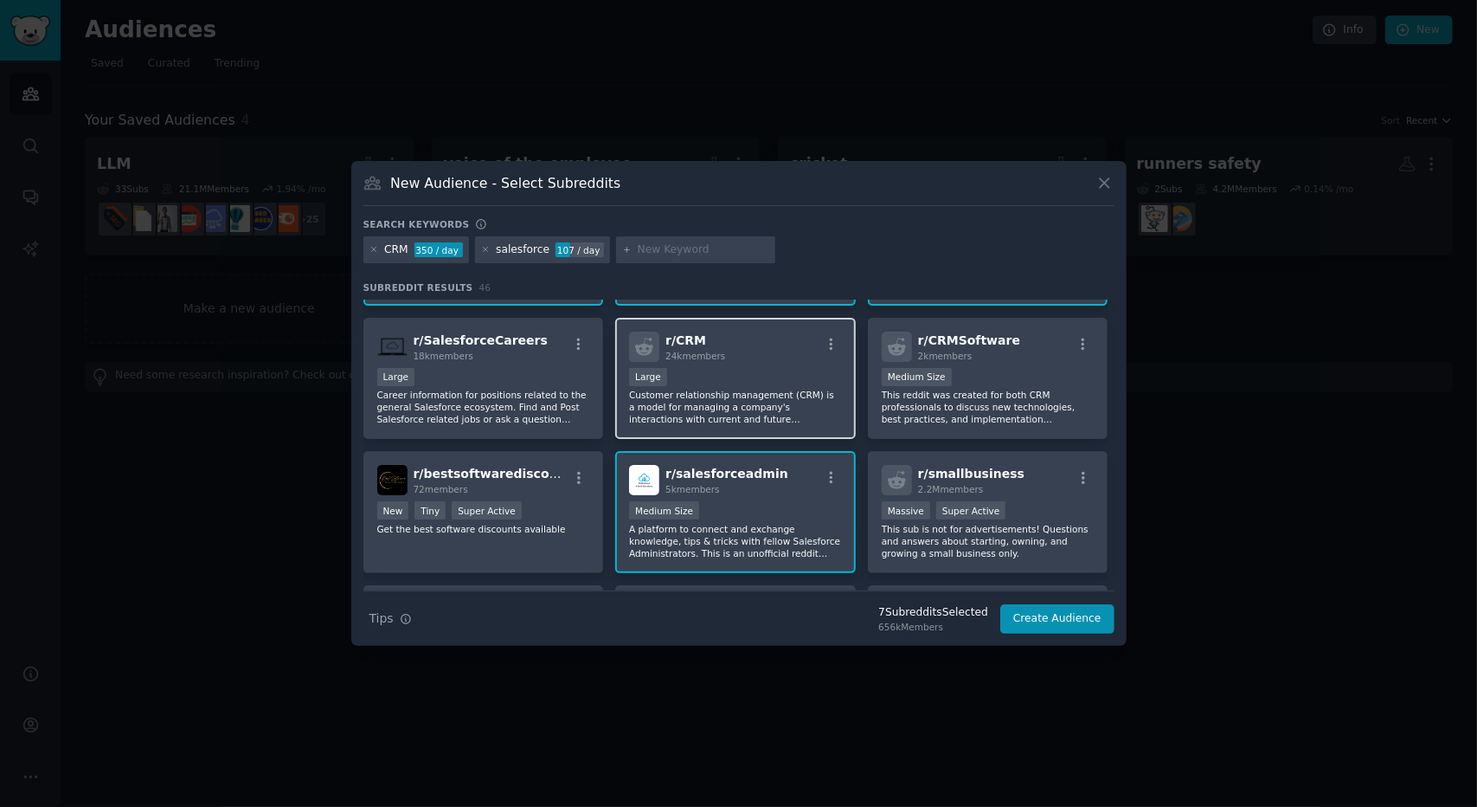
click at [746, 386] on div "Large" at bounding box center [735, 379] width 213 height 22
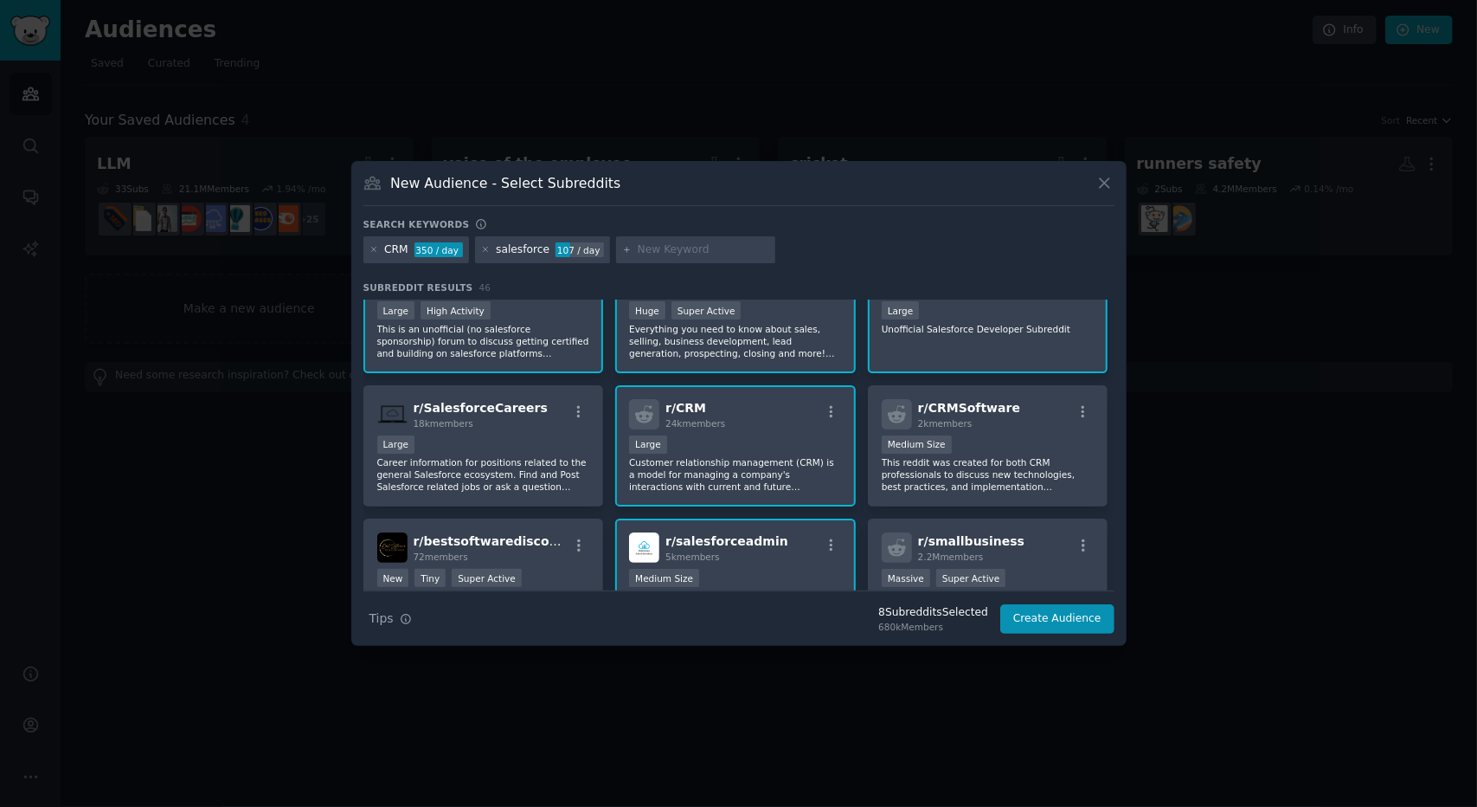
scroll to position [0, 0]
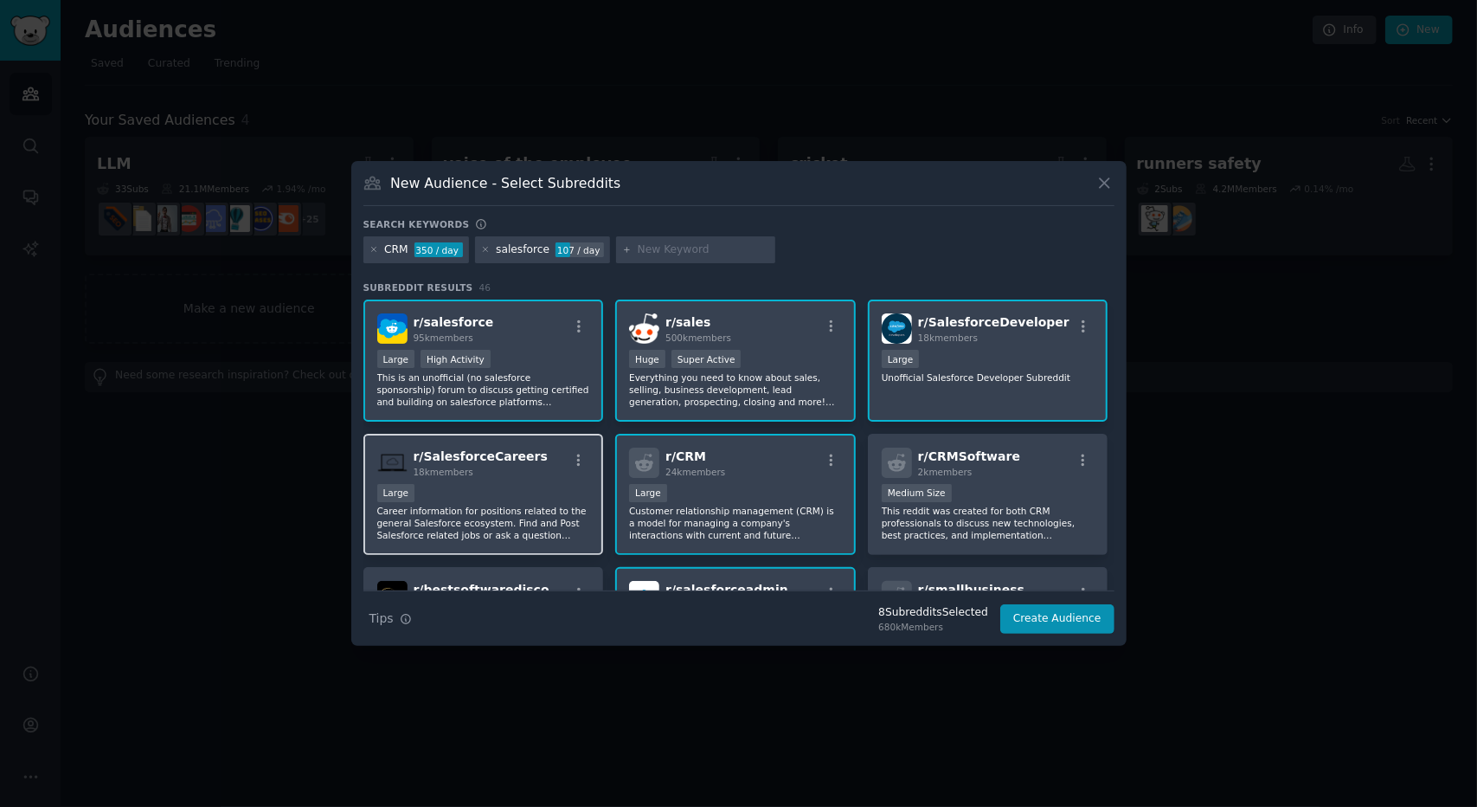
click at [523, 465] on div "r/ SalesforceCareers 18k members" at bounding box center [483, 462] width 213 height 30
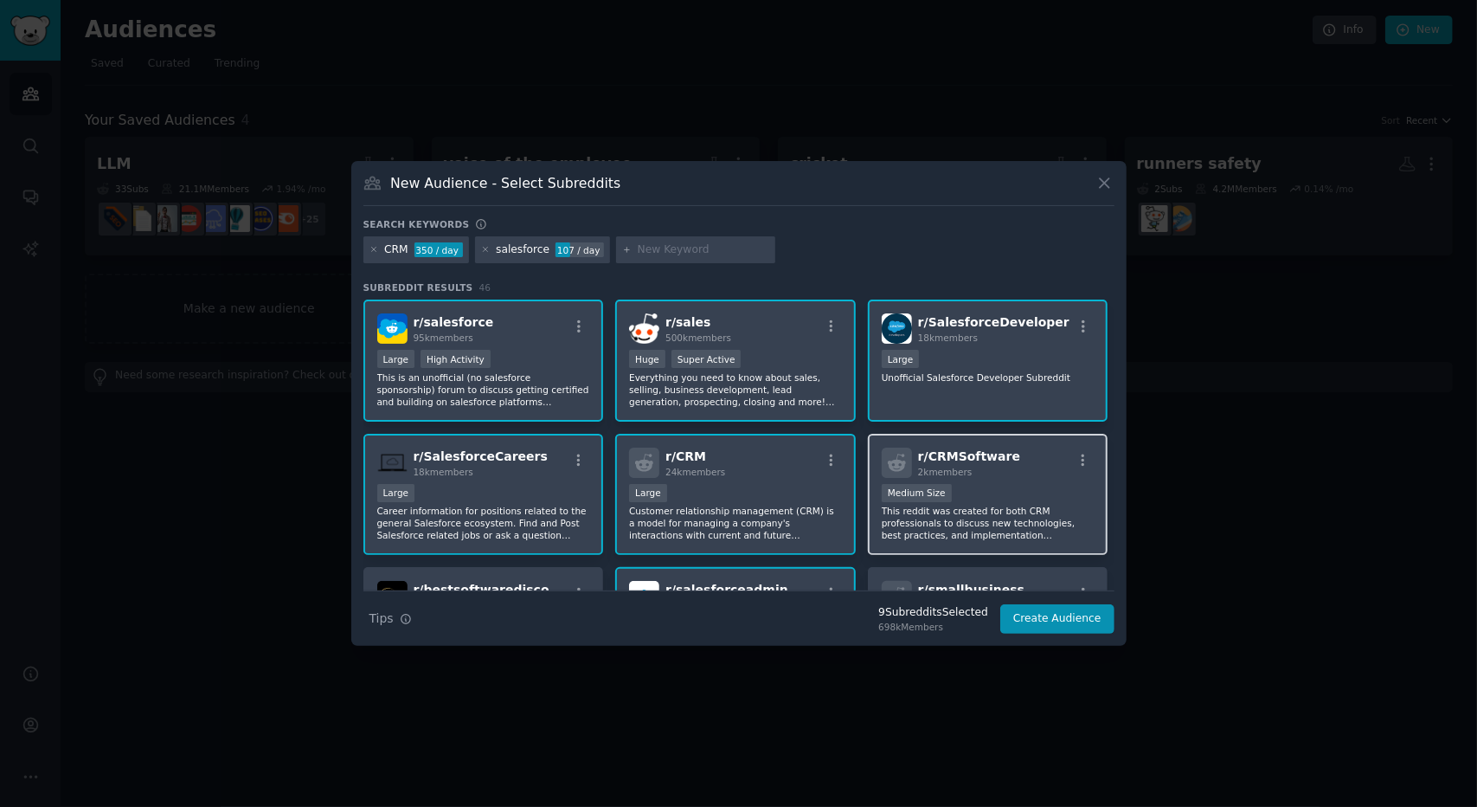
click at [960, 447] on h2 "r/ CRMSoftware 2k members" at bounding box center [969, 462] width 102 height 30
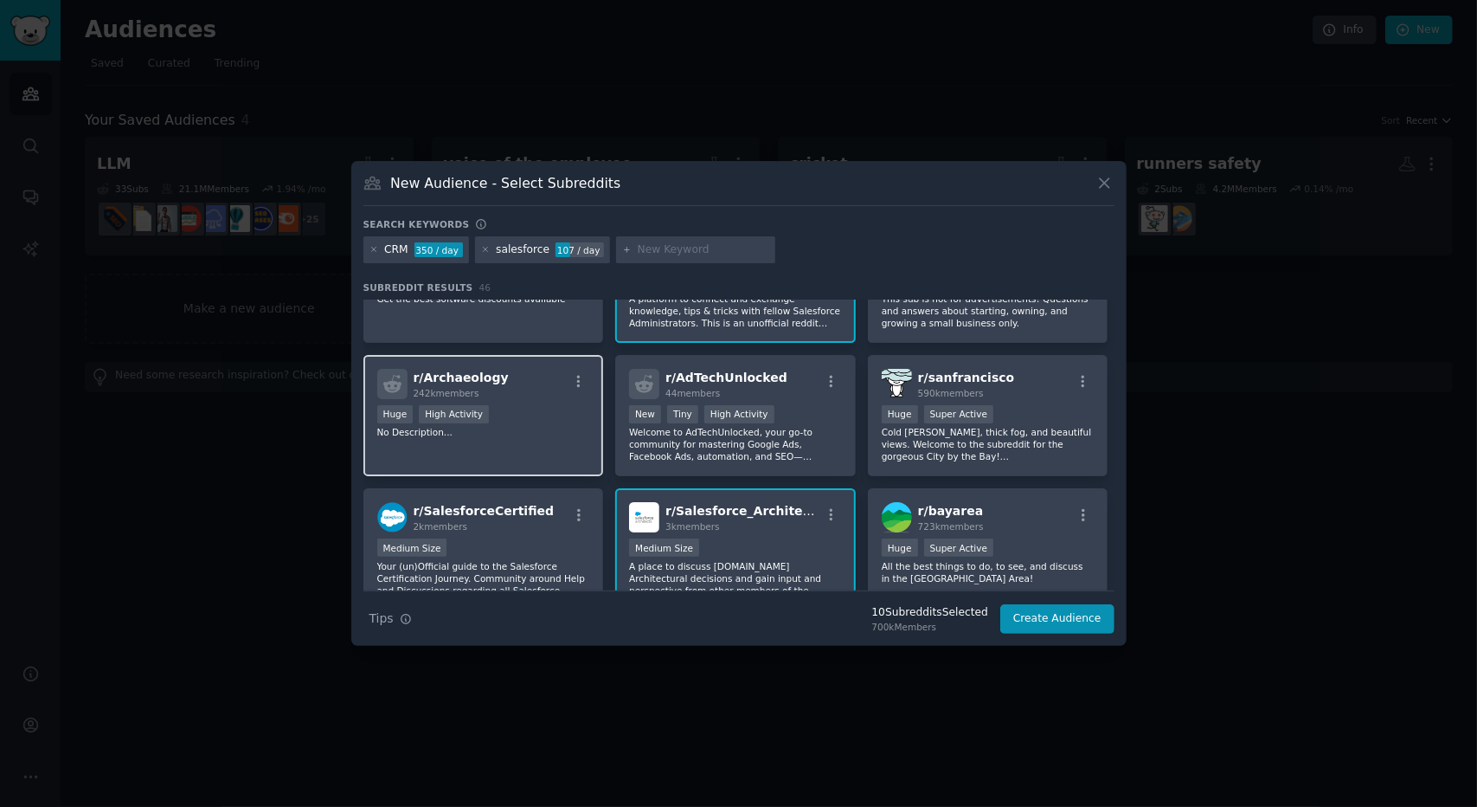
scroll to position [692, 0]
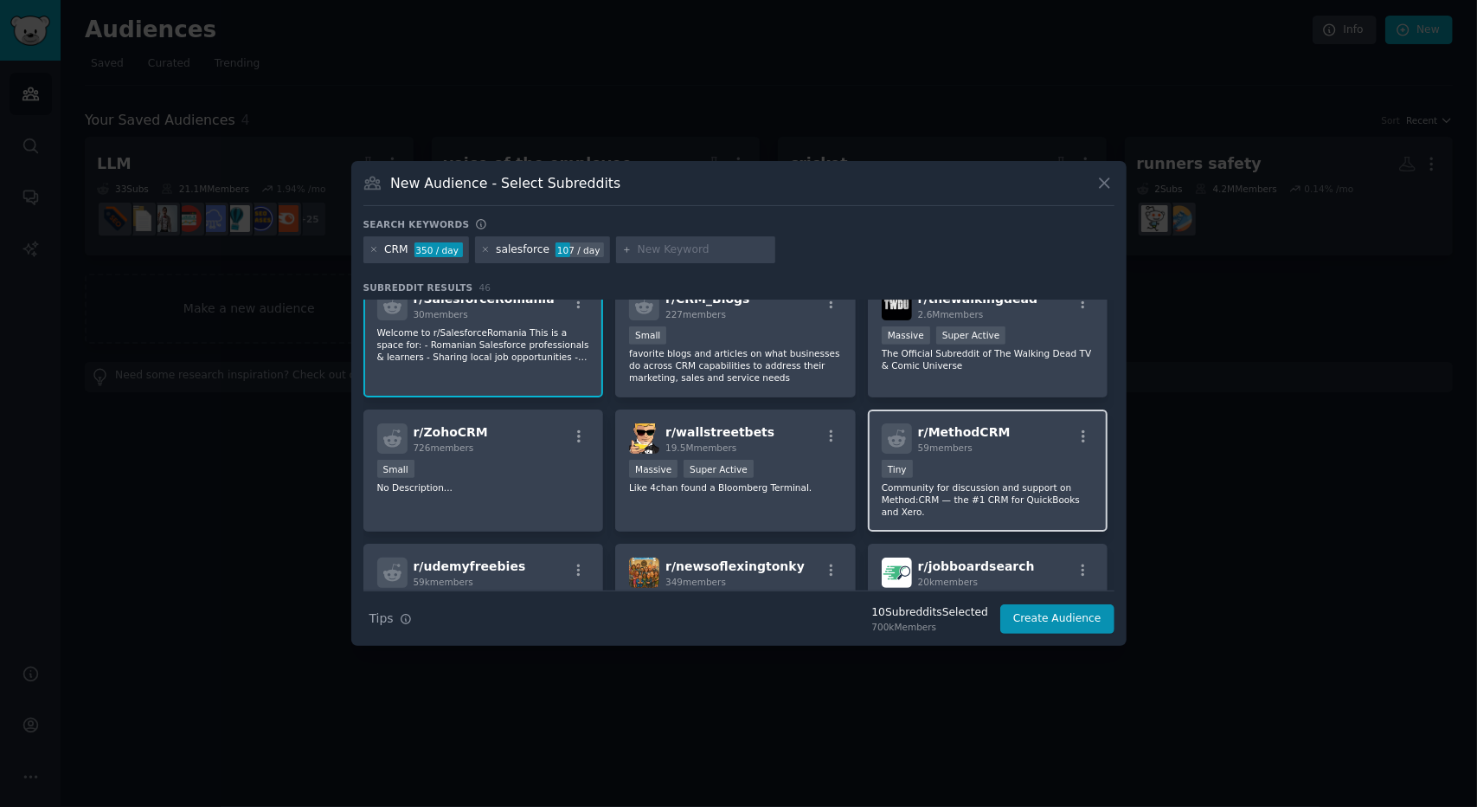
click at [1022, 447] on div "r/ MethodCRM 59 members" at bounding box center [988, 438] width 213 height 30
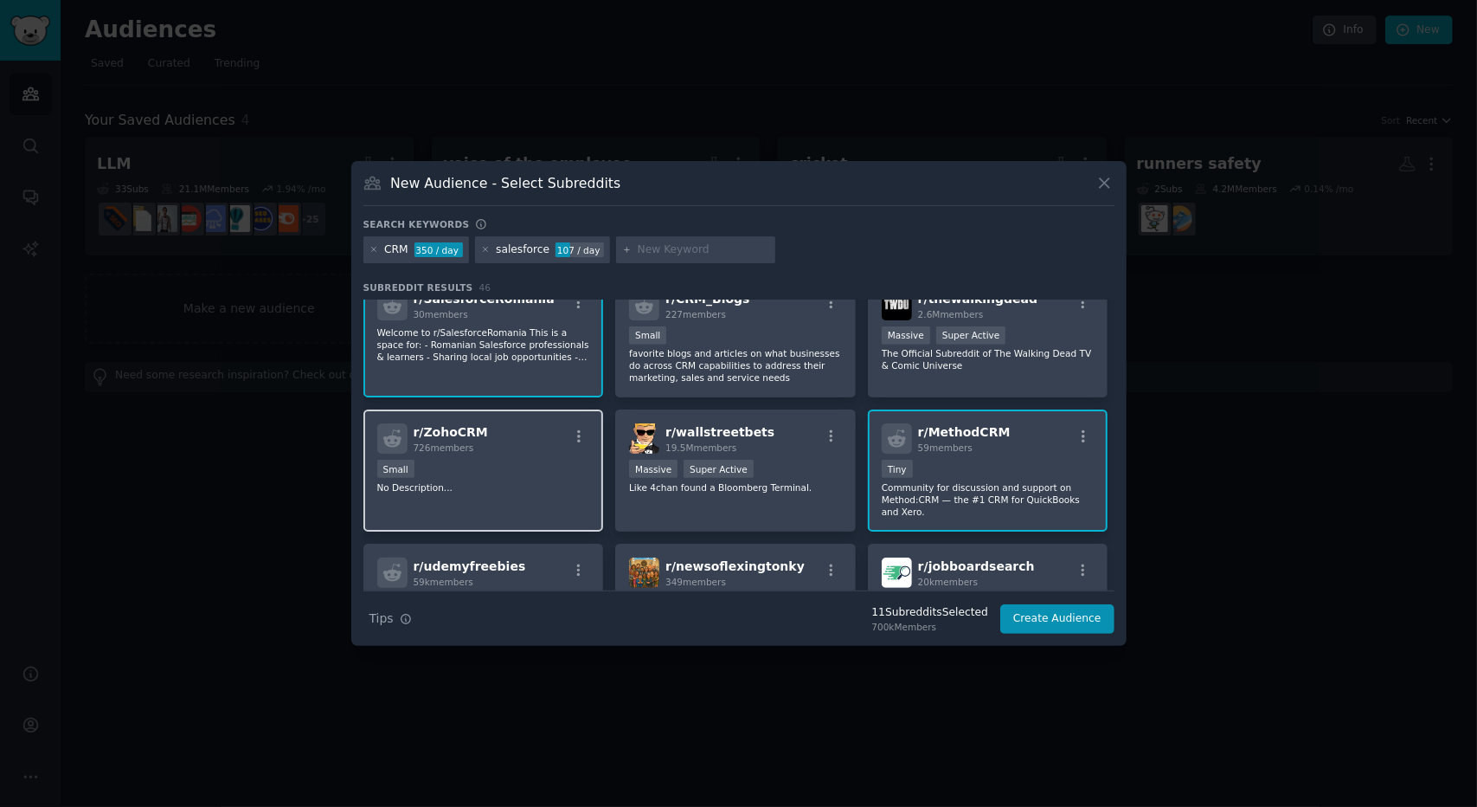
click at [459, 453] on span "726 members" at bounding box center [444, 447] width 61 height 10
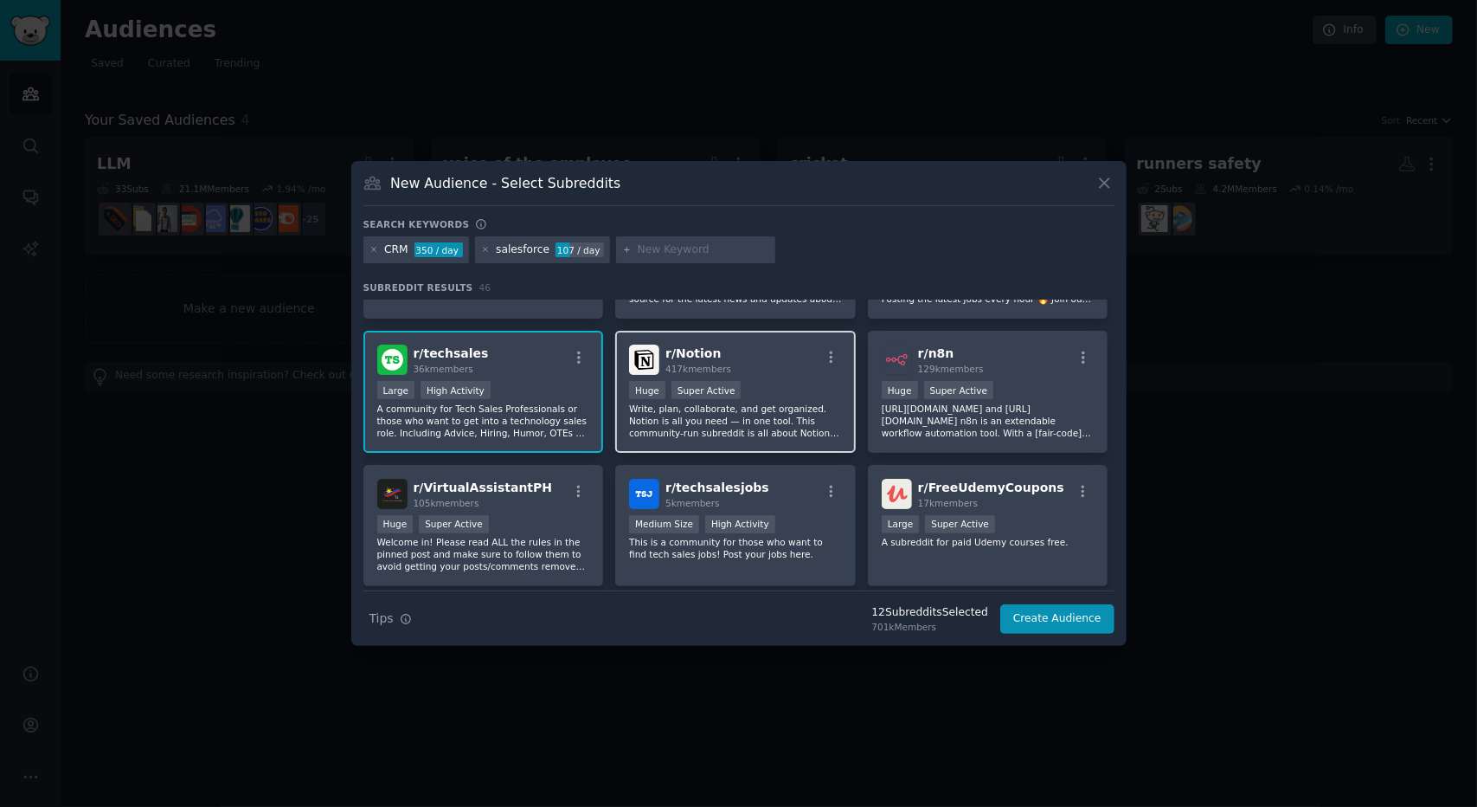
click at [753, 396] on div "Huge Super Active" at bounding box center [735, 392] width 213 height 22
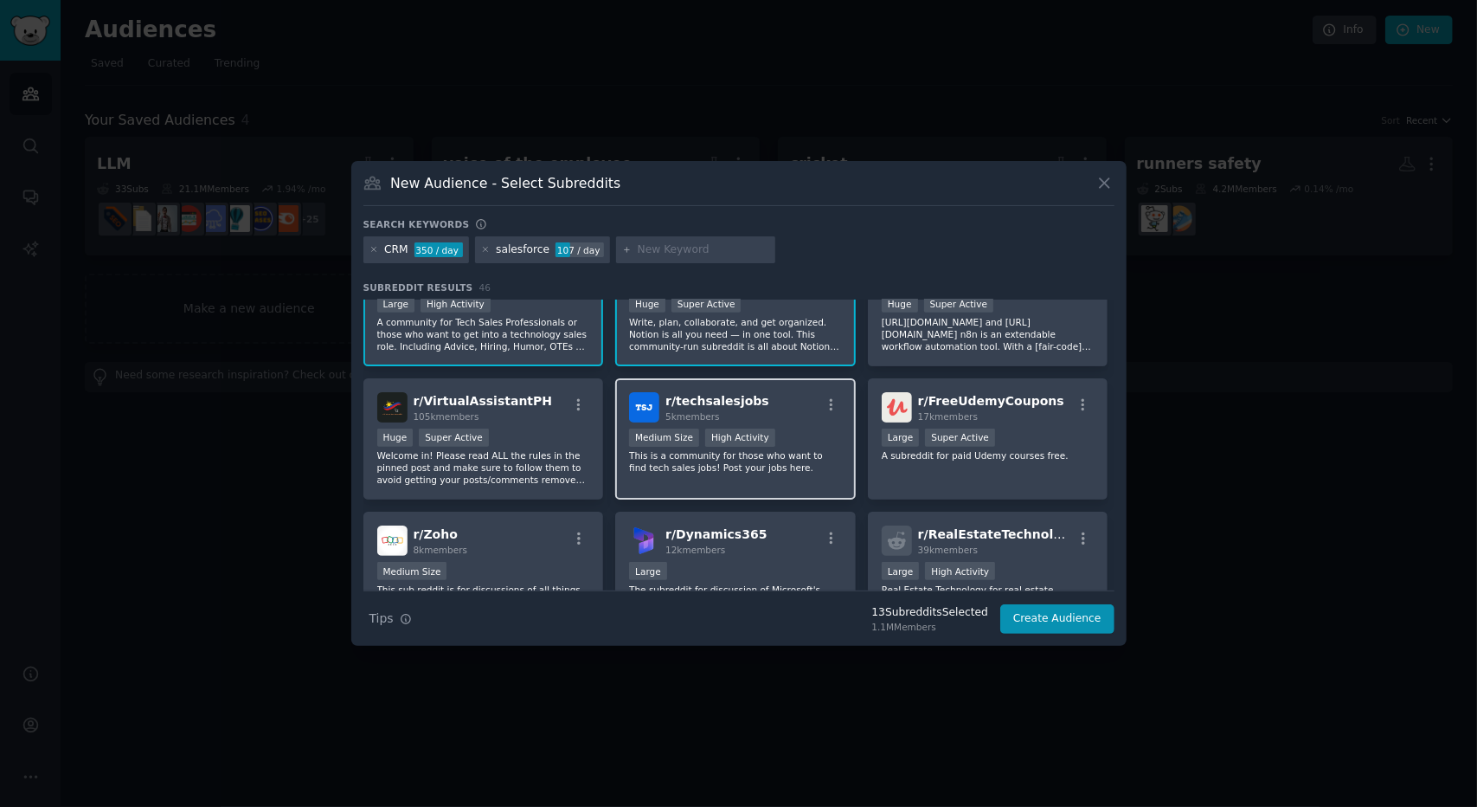
click at [746, 413] on div "5k members" at bounding box center [718, 416] width 104 height 12
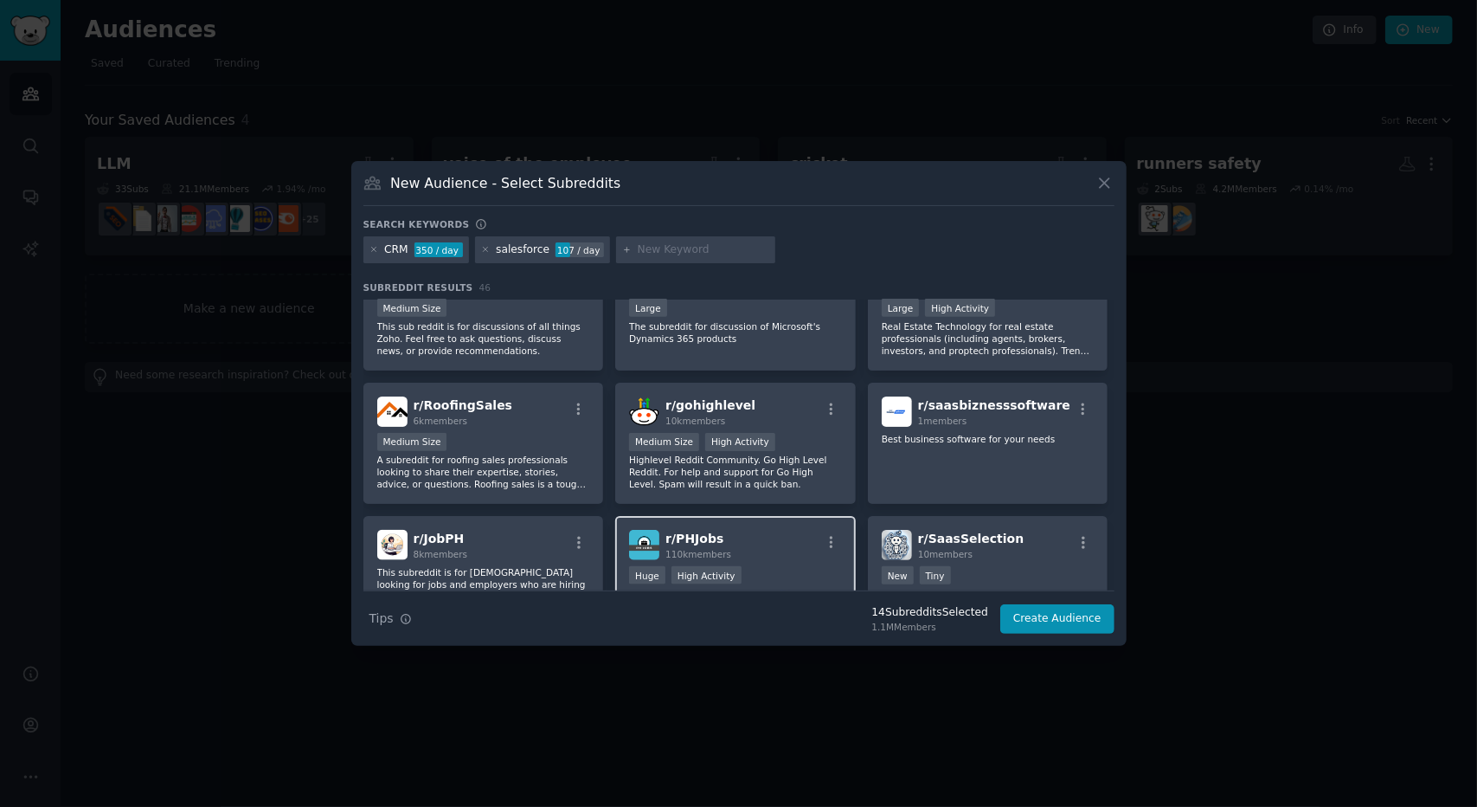
scroll to position [1471, 0]
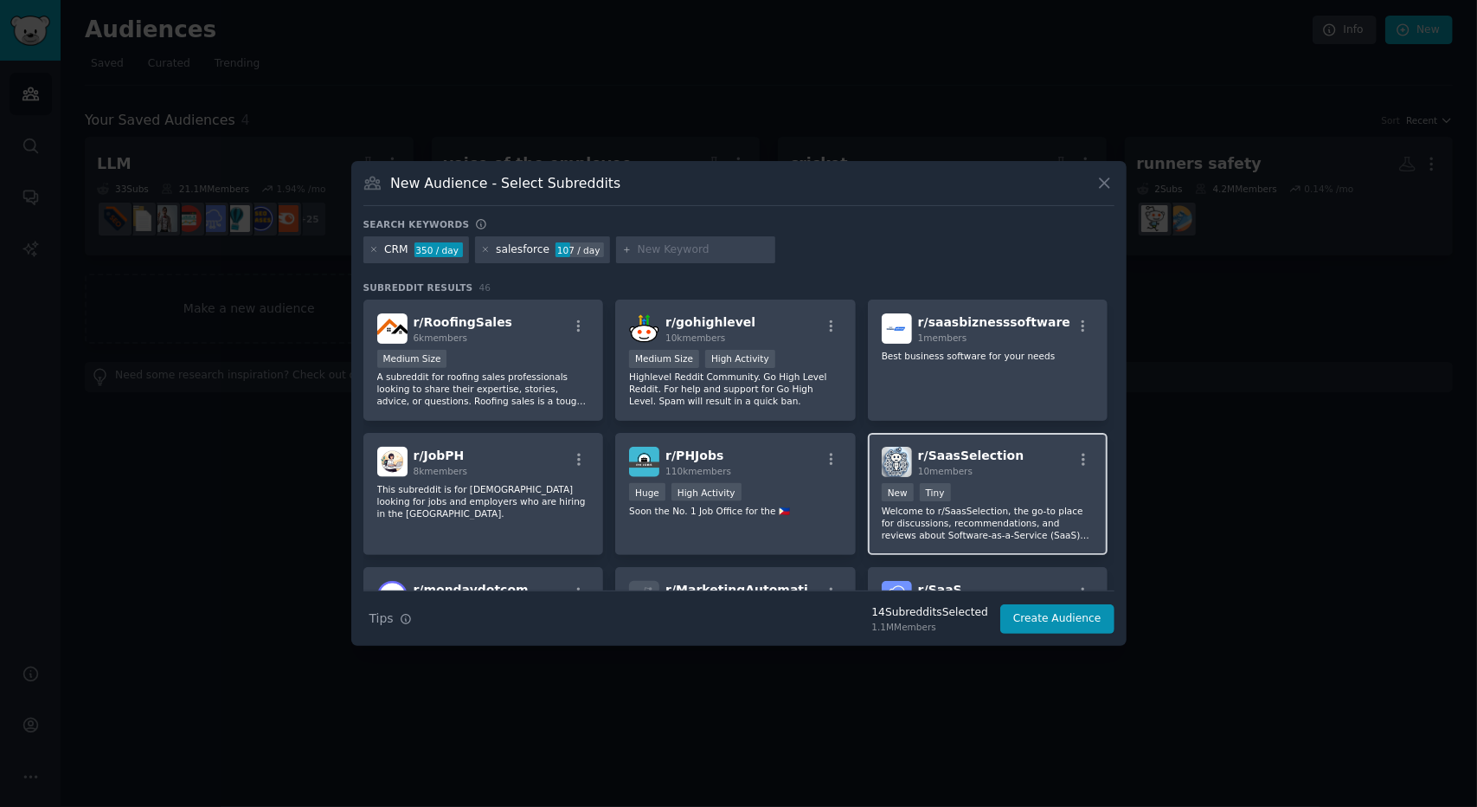
click at [919, 480] on div "r/ SaasSelection 10 members Established within past year New Tiny Welcome to r/…" at bounding box center [988, 494] width 241 height 122
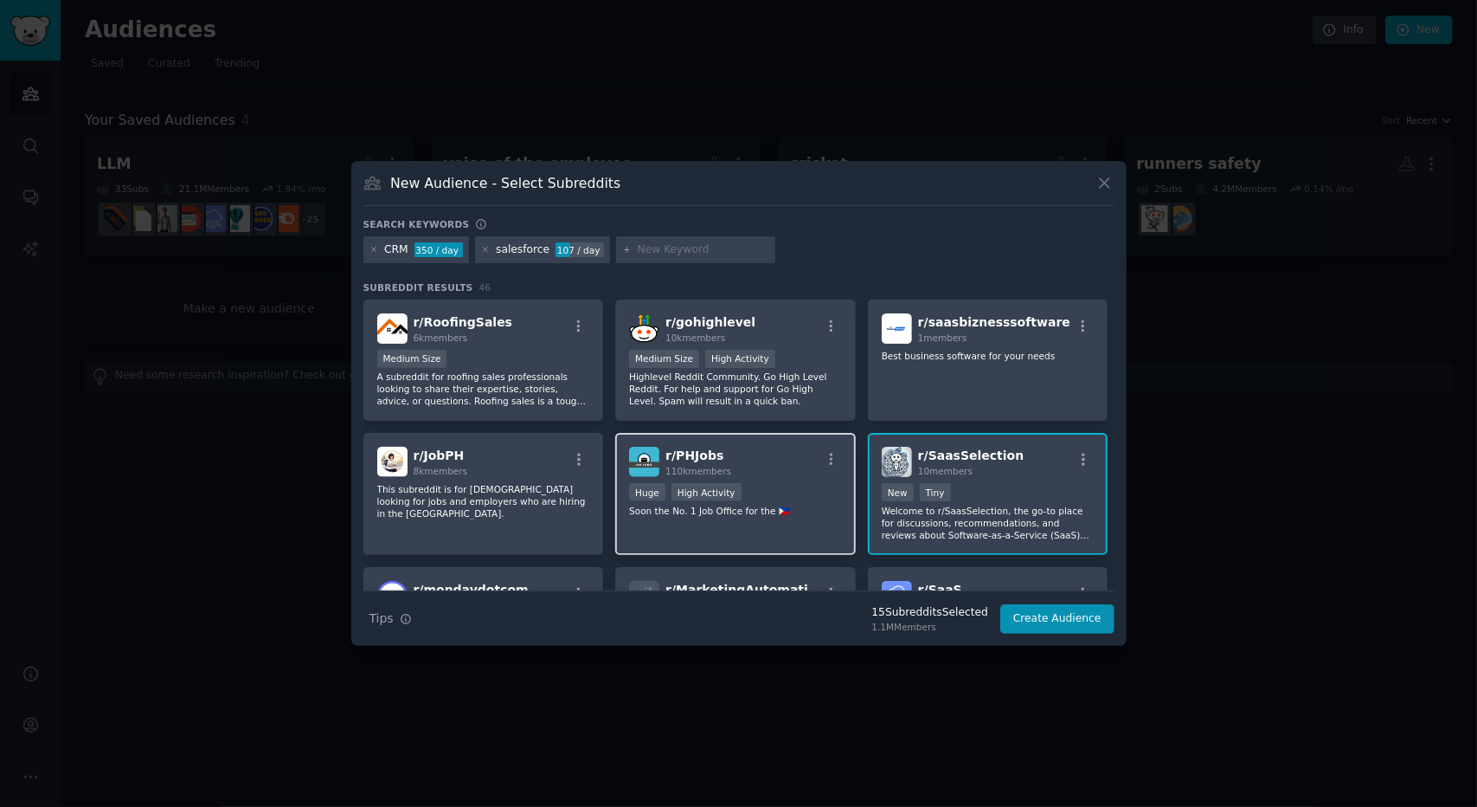
drag, startPoint x: 507, startPoint y: 464, endPoint x: 762, endPoint y: 441, distance: 255.5
click at [507, 464] on div "r/ JobPH 8k members" at bounding box center [483, 462] width 213 height 30
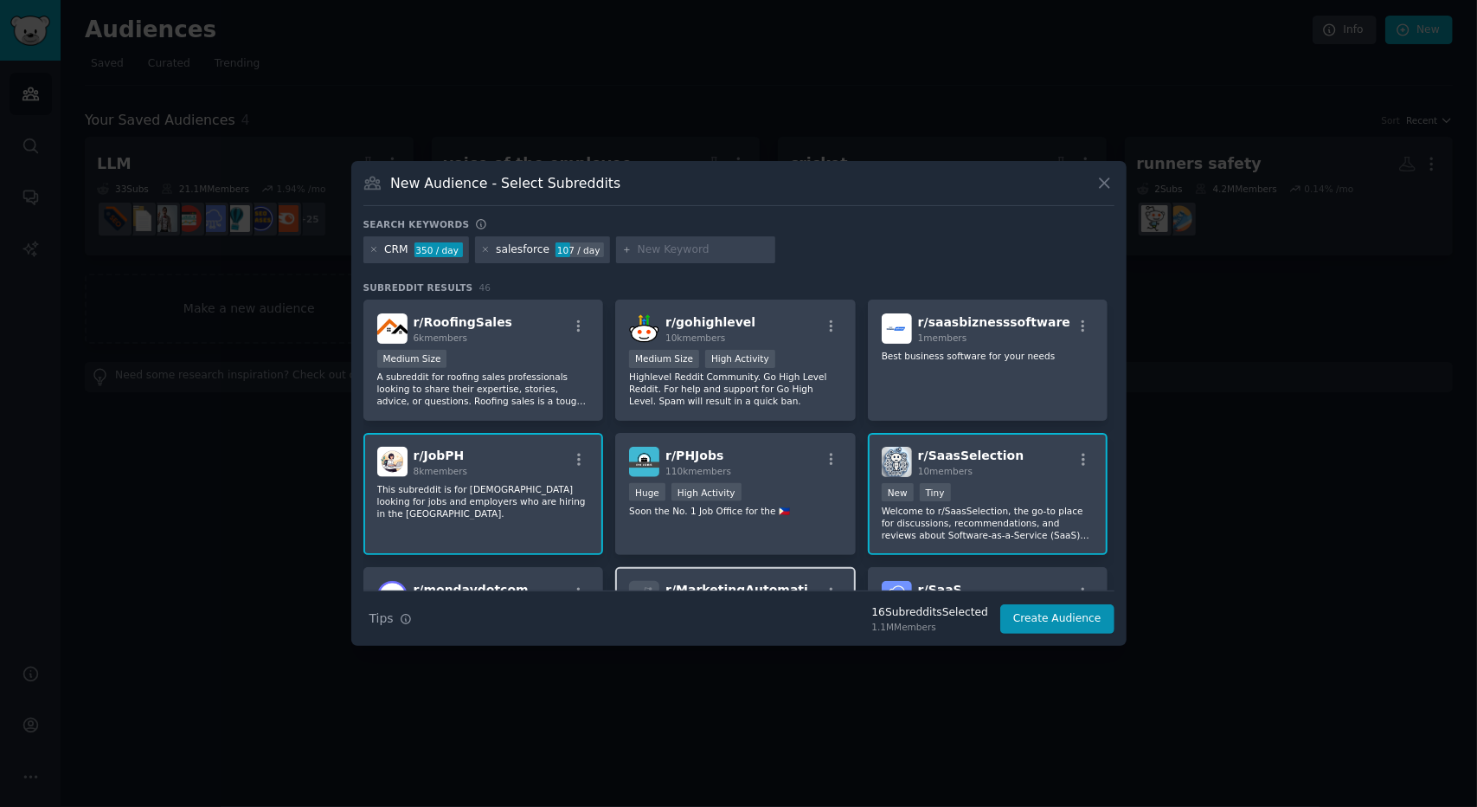
scroll to position [1731, 0]
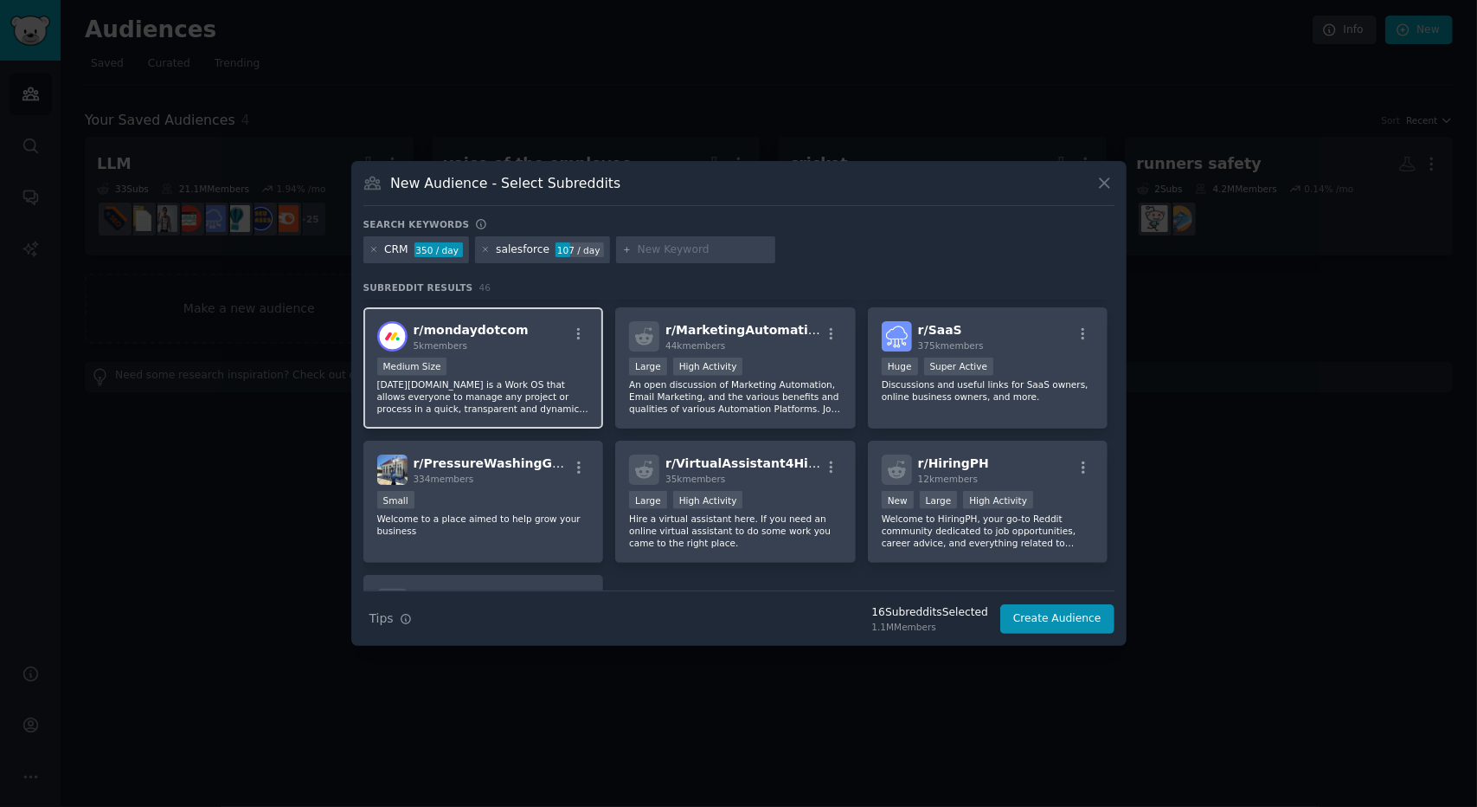
click at [510, 357] on div "Medium Size" at bounding box center [483, 368] width 213 height 22
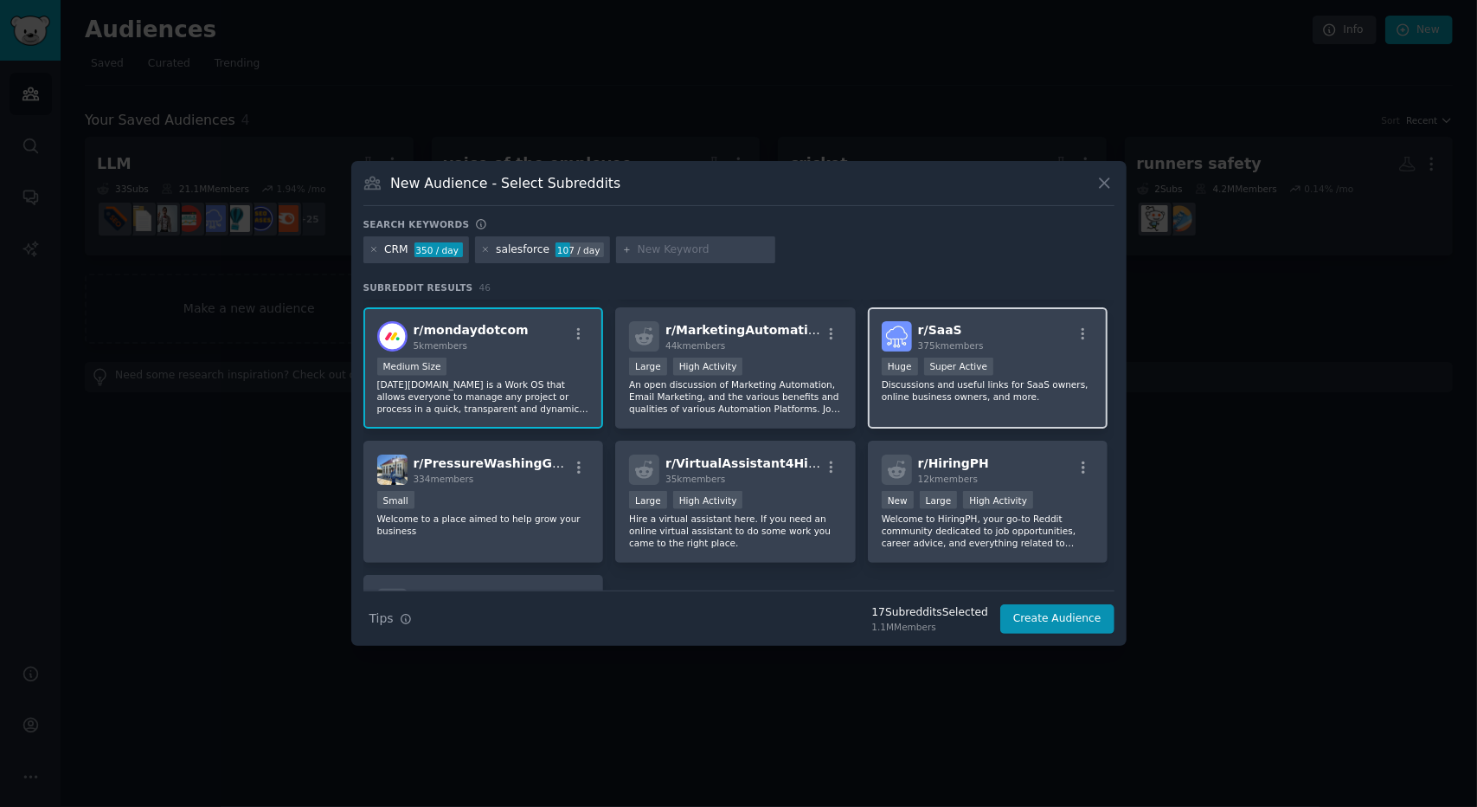
click at [947, 386] on p "Discussions and useful links for SaaS owners, online business owners, and more." at bounding box center [988, 390] width 213 height 24
click at [1058, 617] on button "Create Audience" at bounding box center [1058, 618] width 114 height 29
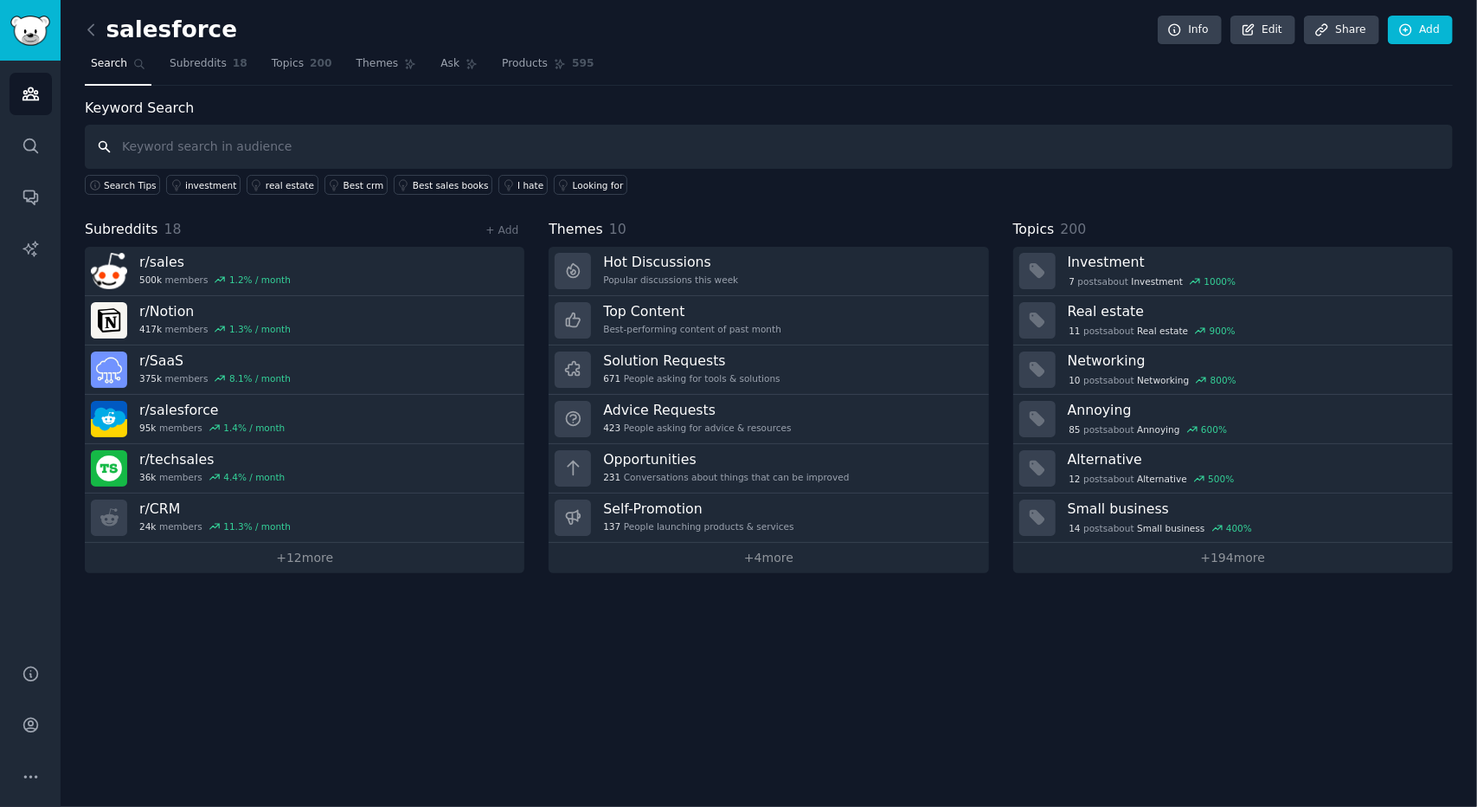
click at [474, 137] on input "text" at bounding box center [769, 147] width 1368 height 44
type input "salesforce CRM"
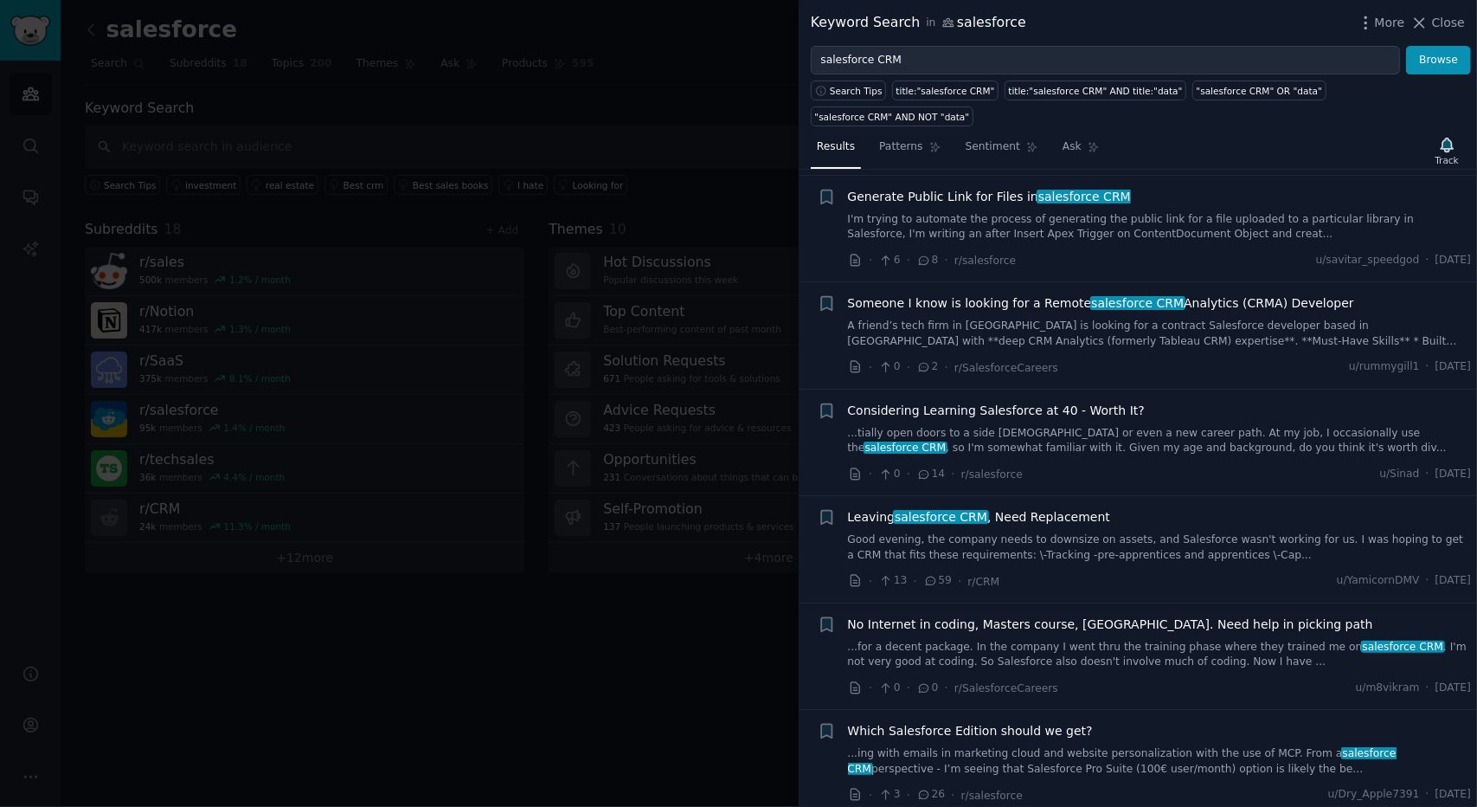
scroll to position [346, 0]
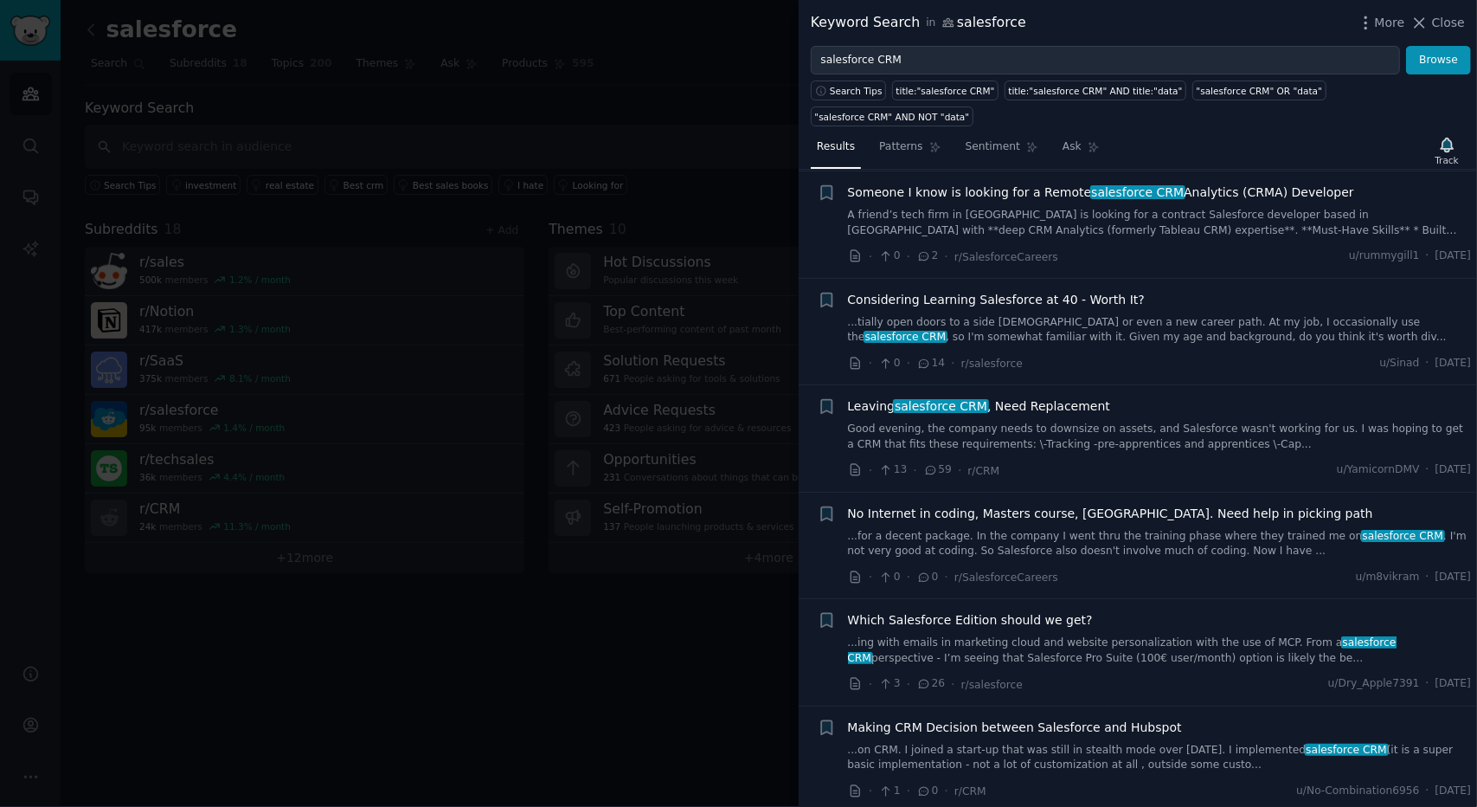
click at [1040, 397] on span "Leaving salesforce CRM , Need Replacement" at bounding box center [979, 406] width 263 height 18
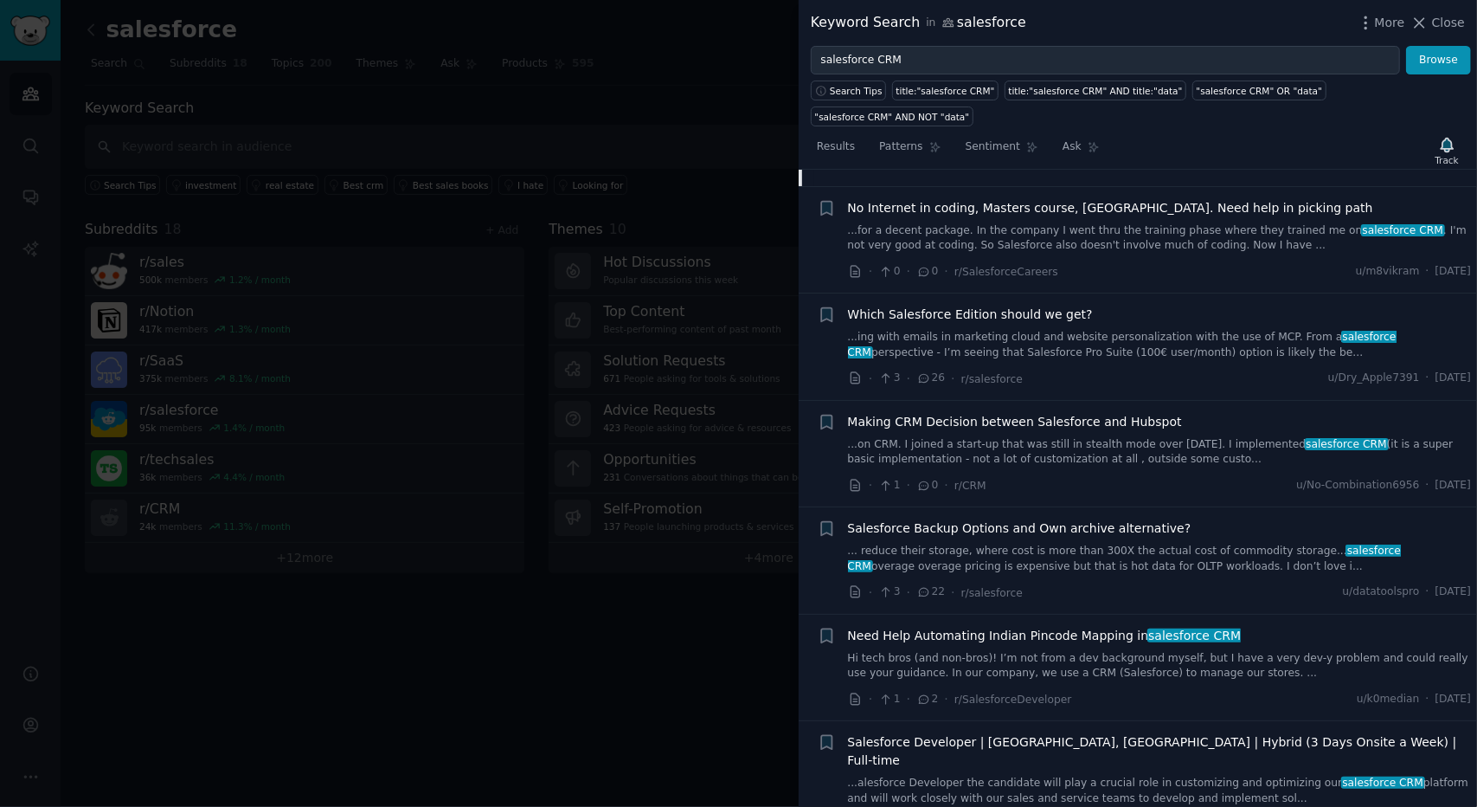
scroll to position [1079, 0]
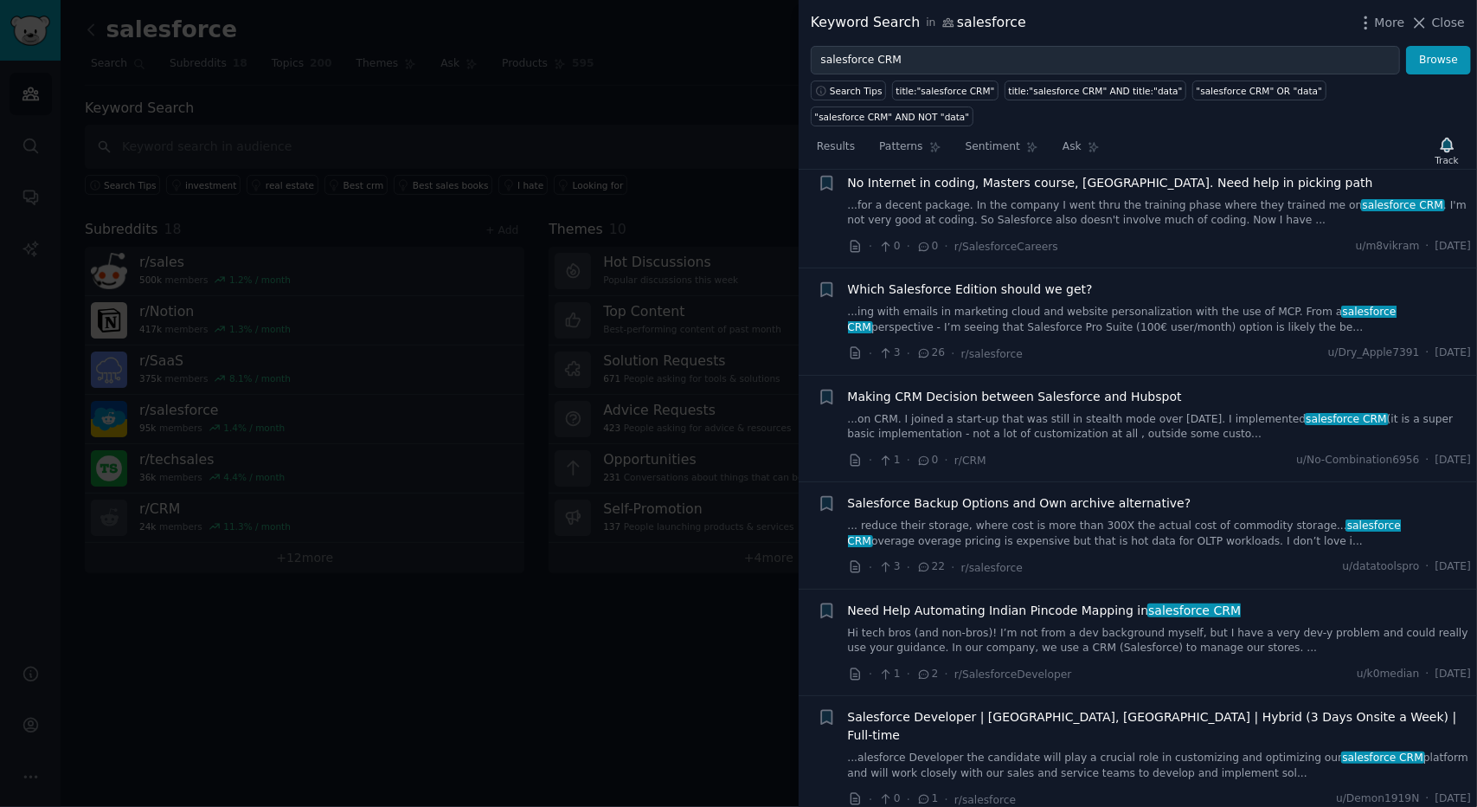
click at [1117, 412] on link "...on CRM. I joined a start-up that was still in stealth mode over [DATE]. I im…" at bounding box center [1160, 427] width 624 height 30
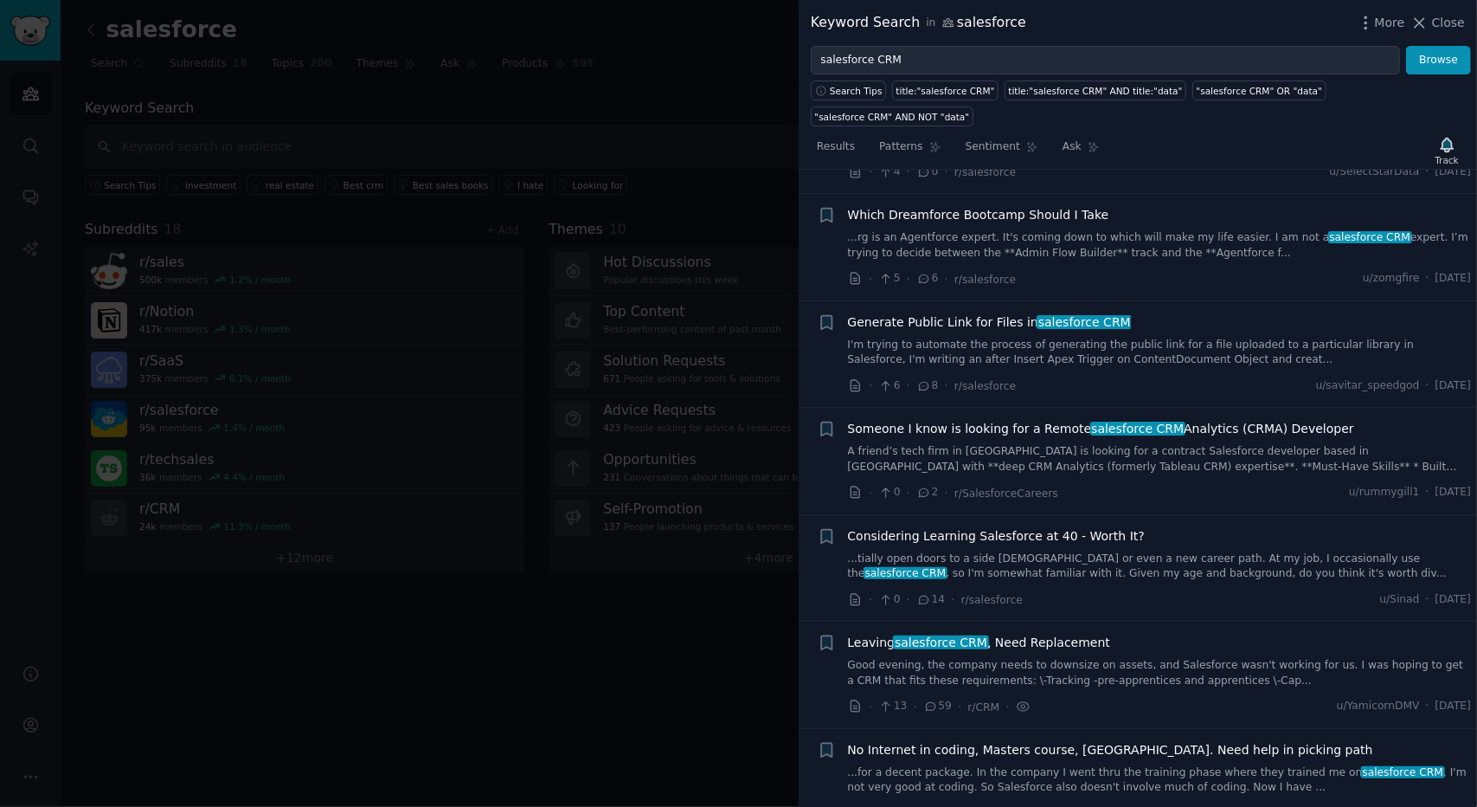
scroll to position [187, 0]
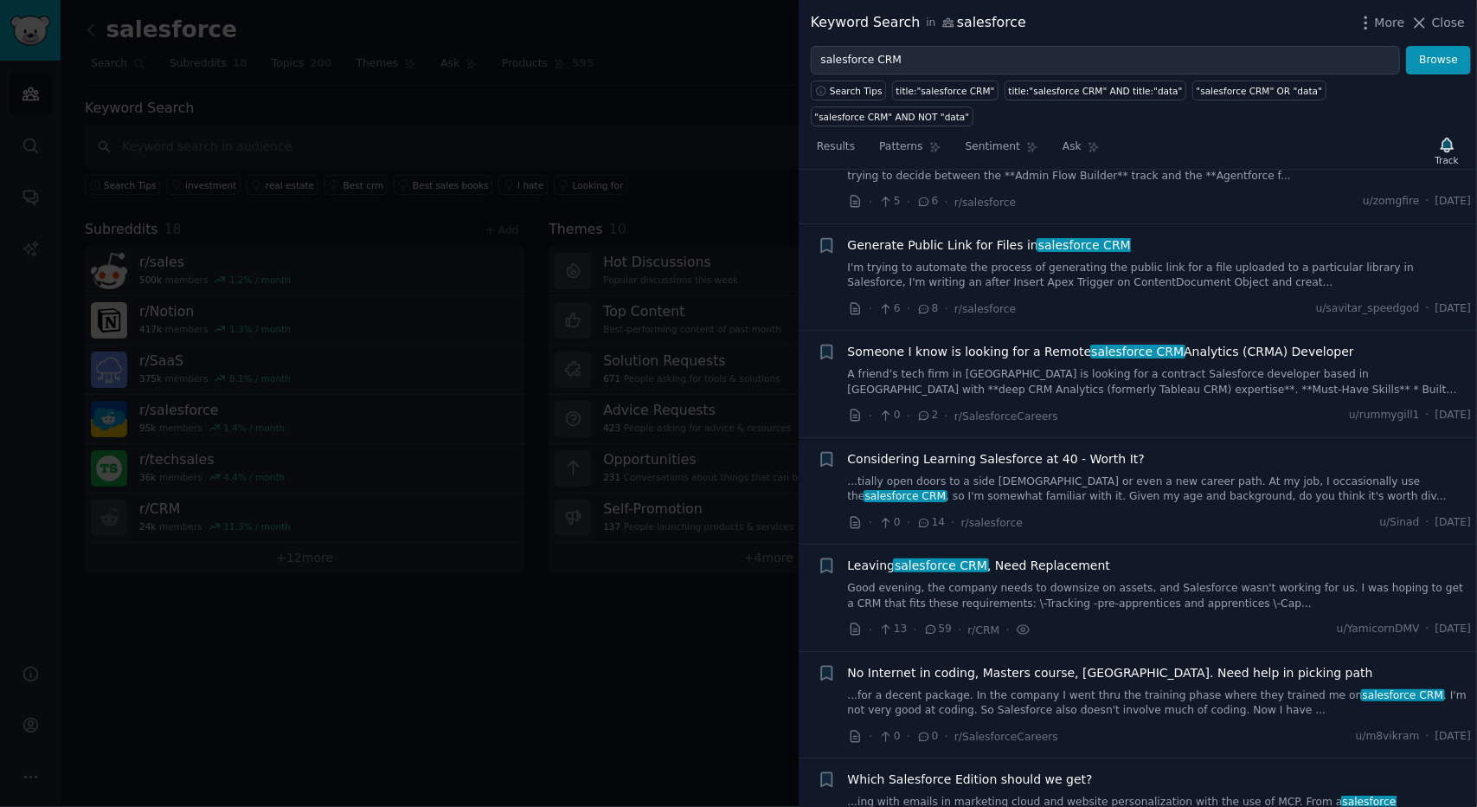
click at [1223, 581] on link "Good evening, the company needs to downsize on assets, and Salesforce wasn't wo…" at bounding box center [1160, 596] width 624 height 30
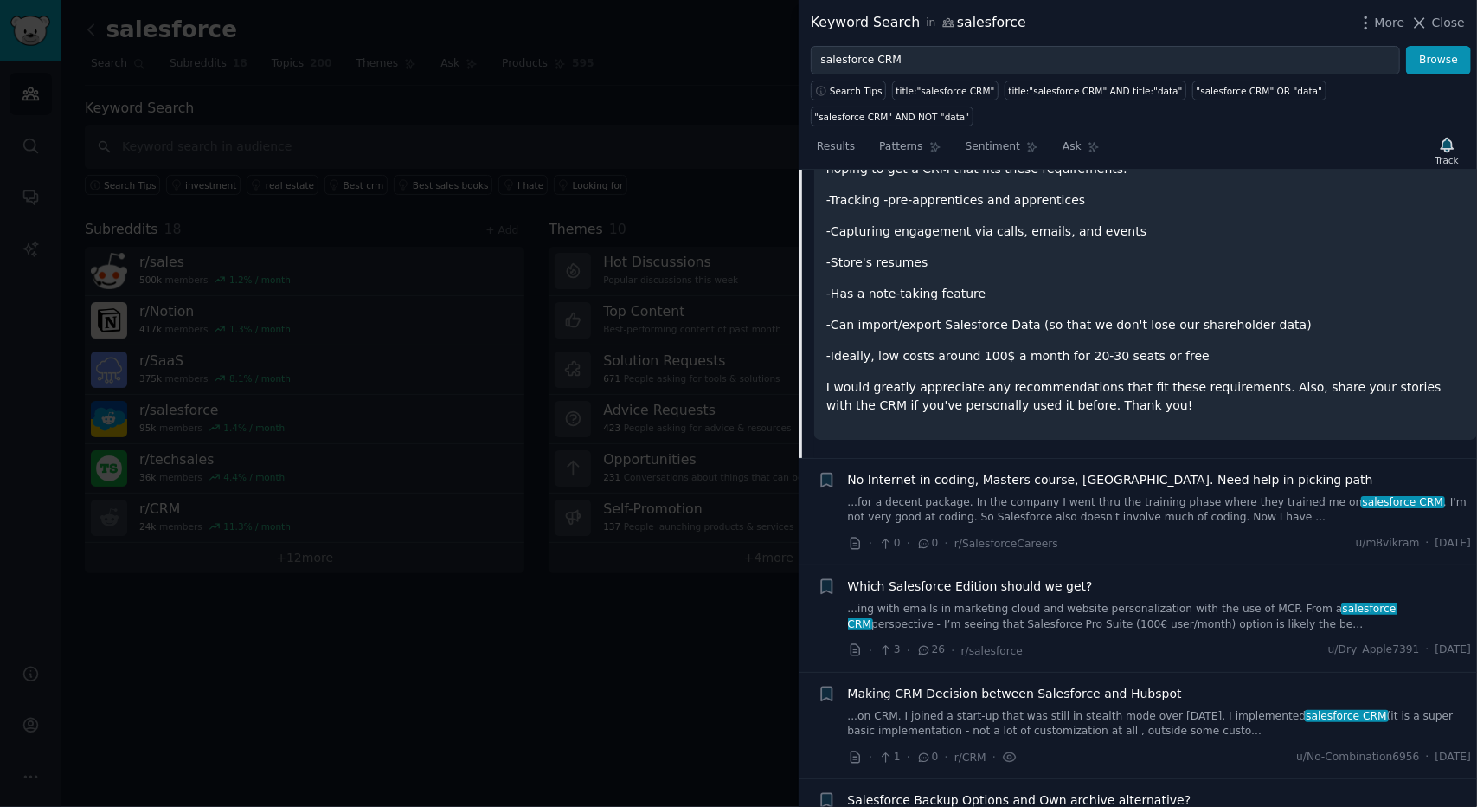
scroll to position [993, 0]
